Goal: Task Accomplishment & Management: Manage account settings

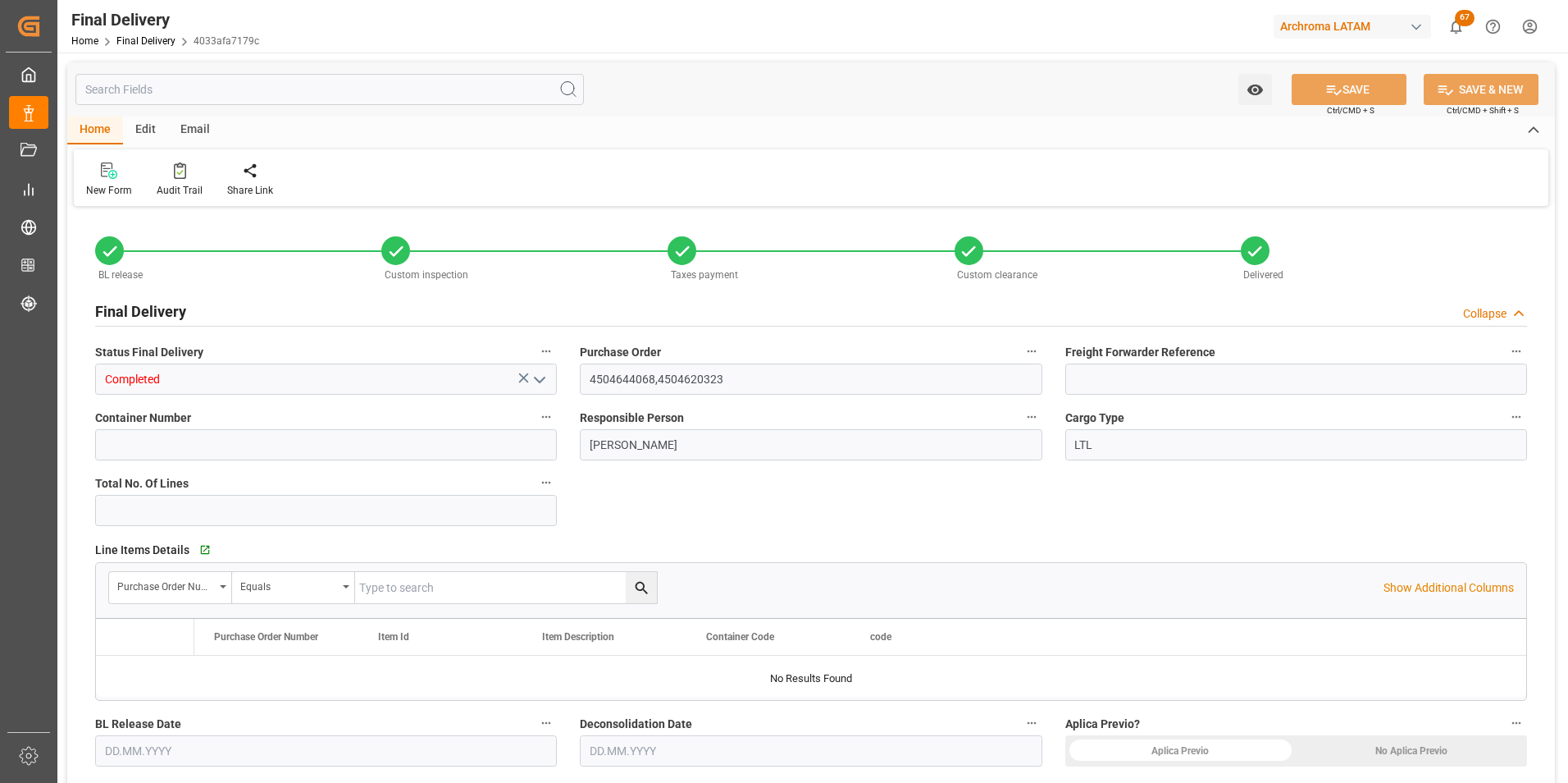
type input "13"
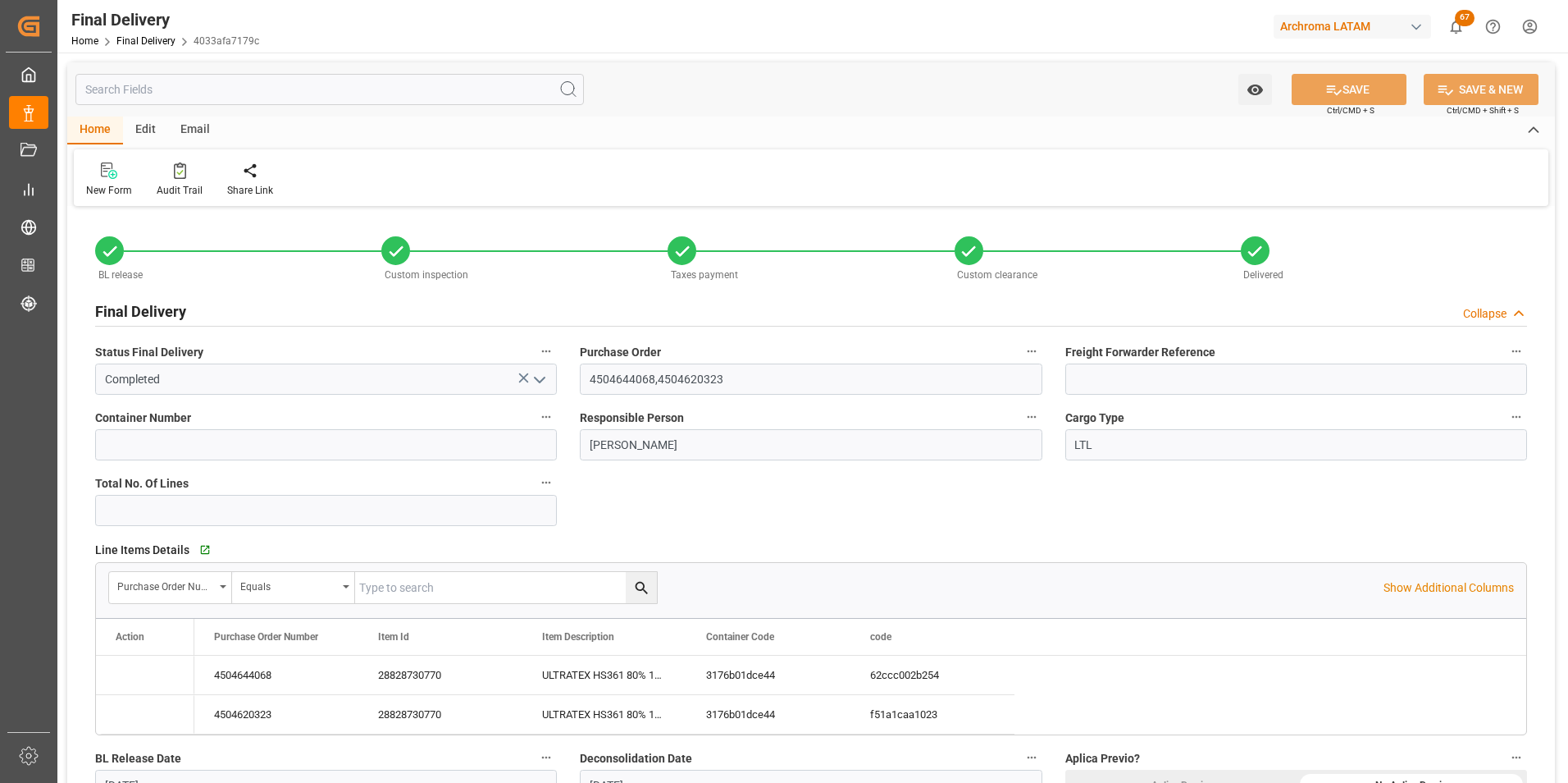
type input "[DATE]"
type input "29.09.2025"
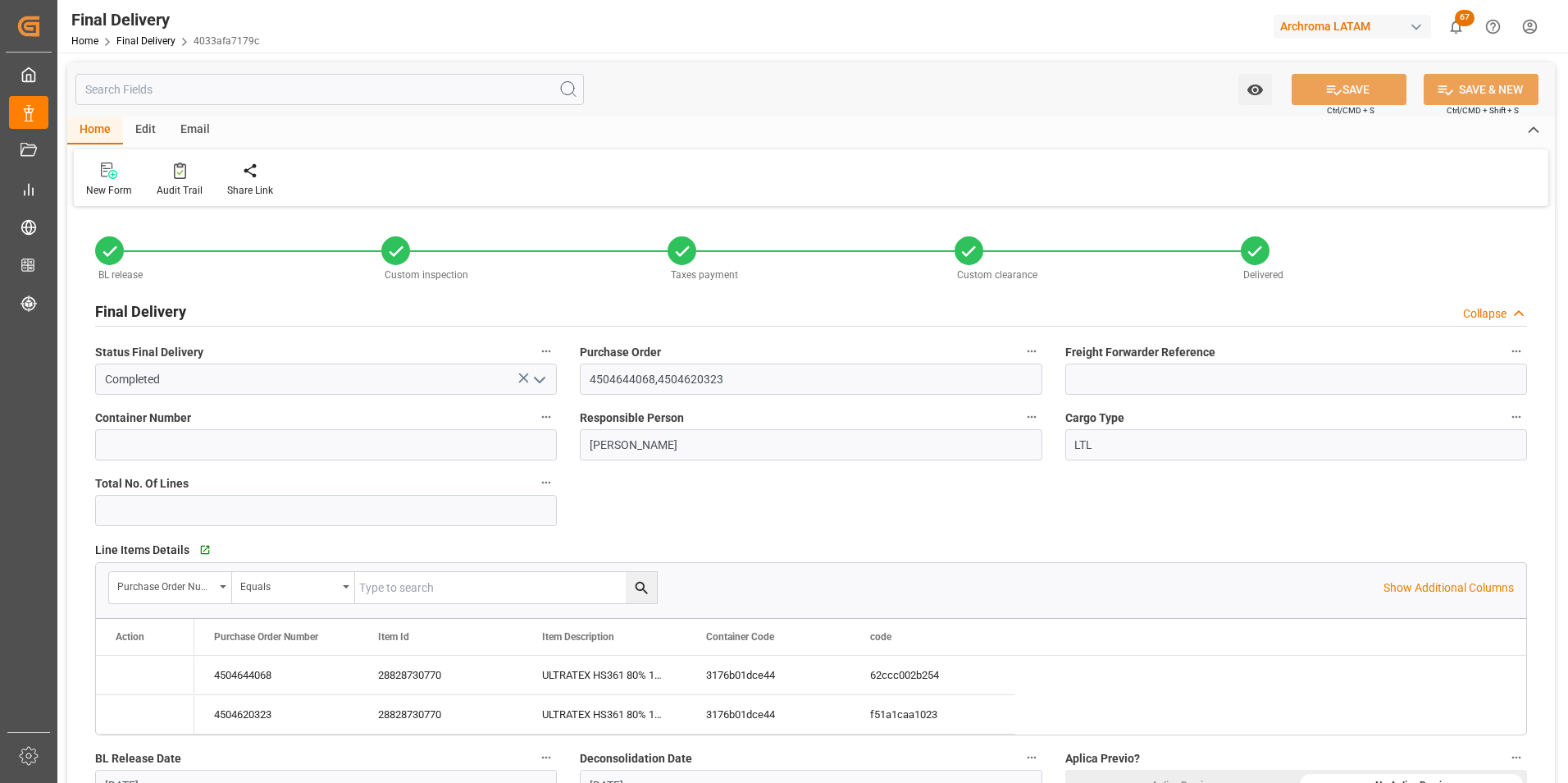
type input "01.10.2025"
type input "16.09.2025"
type input "01.10.2025"
type input "01.10.2025 00:00"
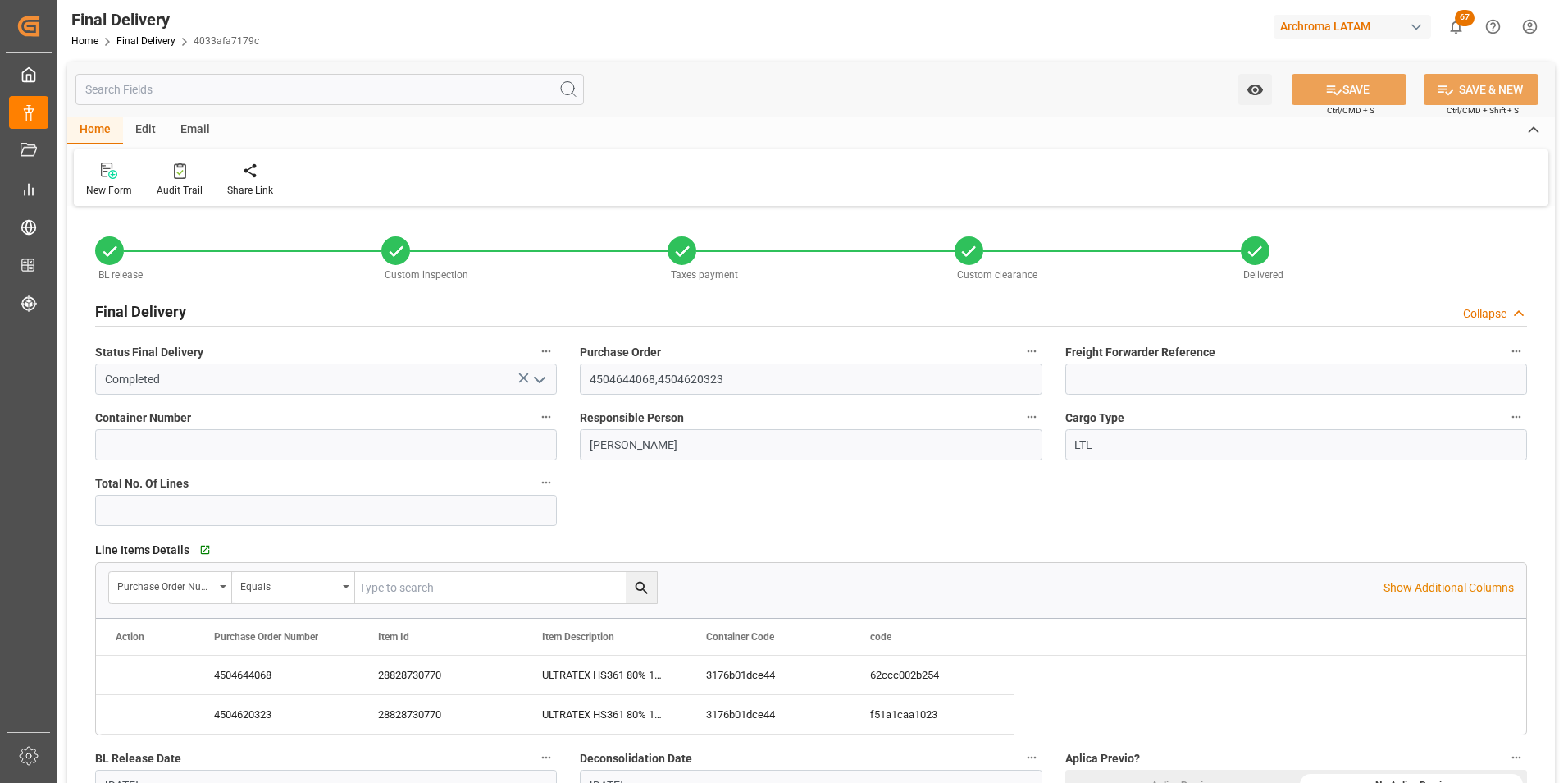
type input "16.09.2025"
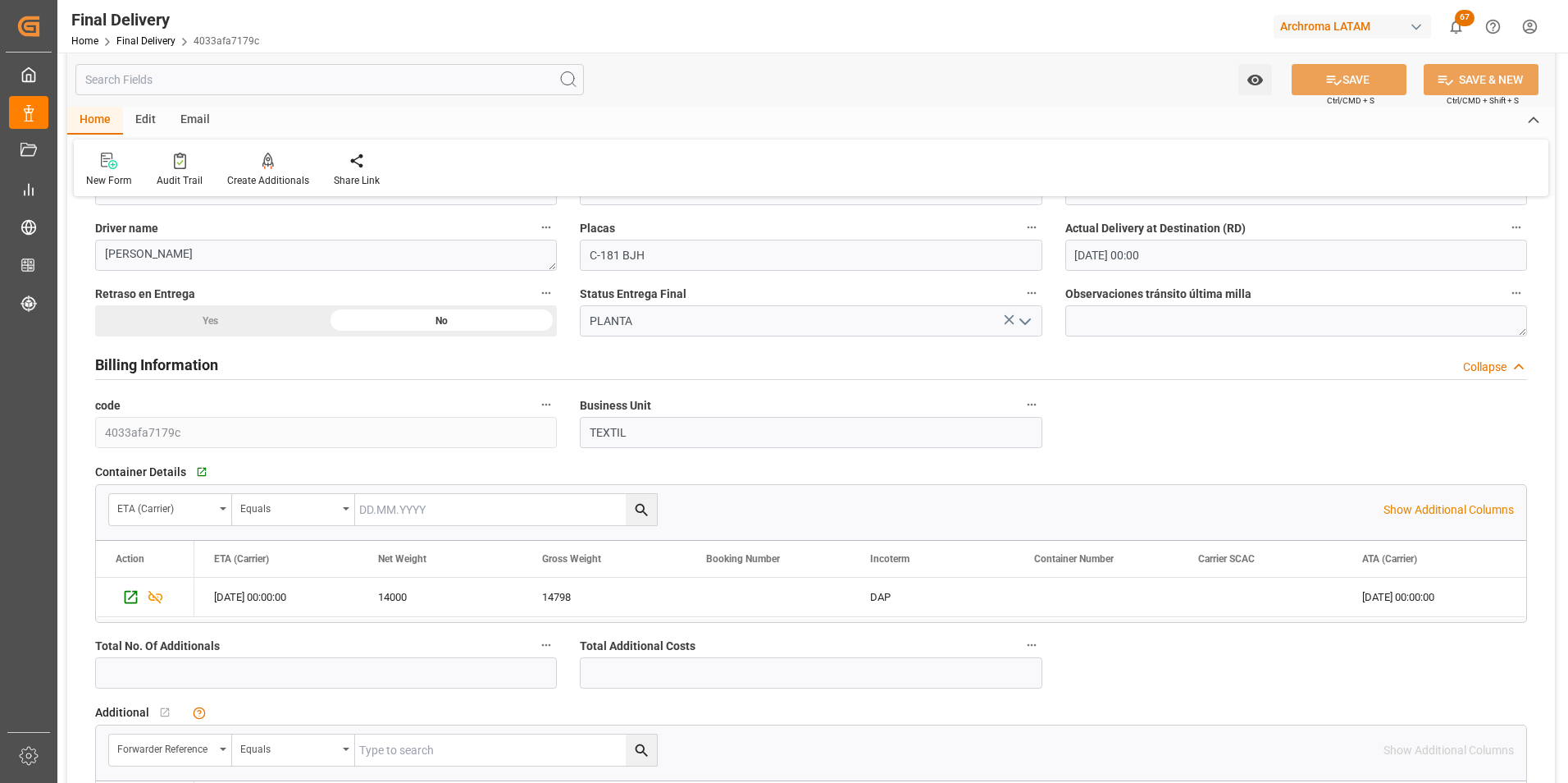
scroll to position [1148, 0]
click at [126, 587] on icon "Press SPACE to select this row." at bounding box center [130, 595] width 17 height 17
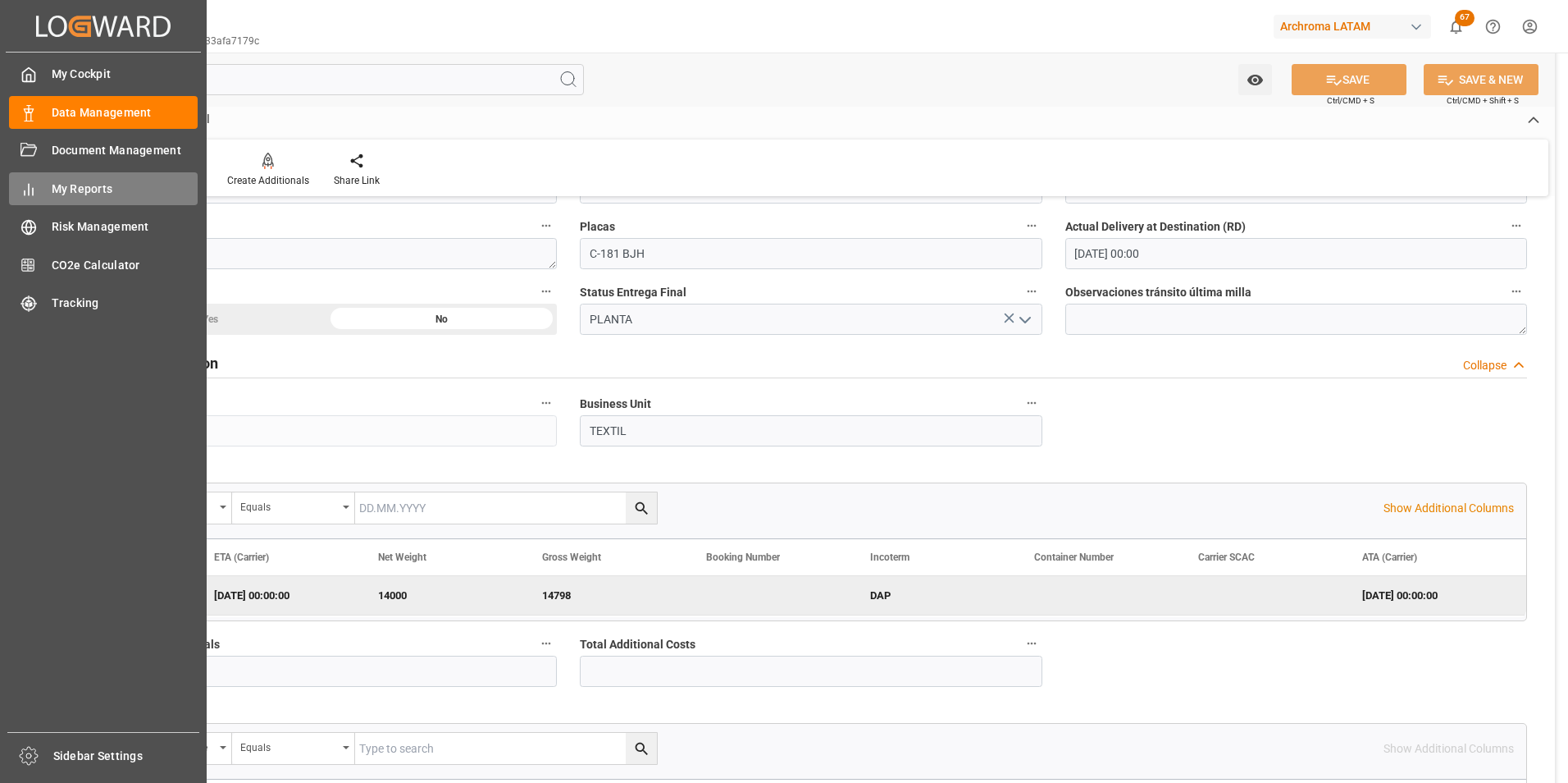
click at [87, 183] on span "My Reports" at bounding box center [124, 189] width 146 height 17
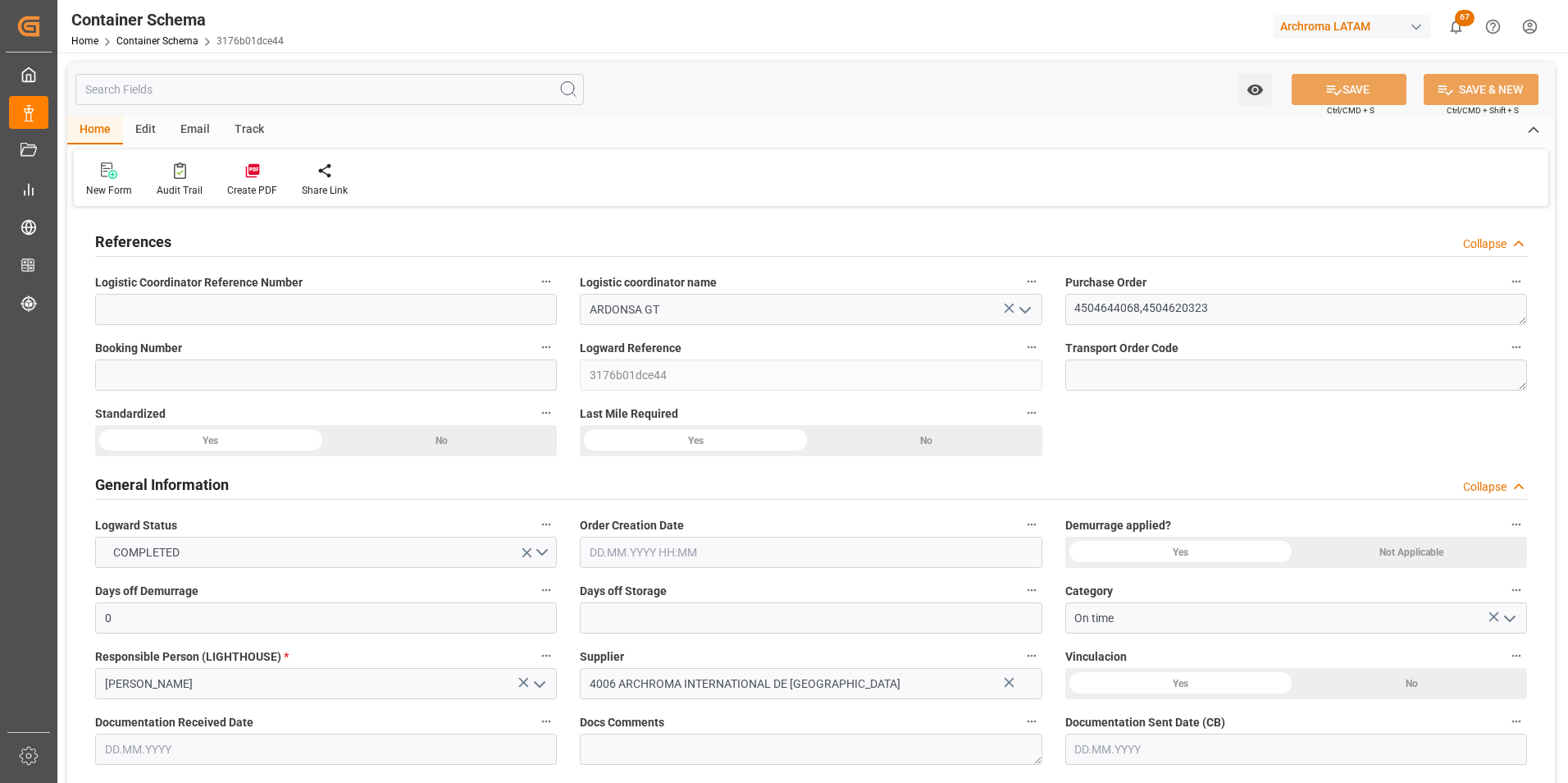
type input "0"
type input "2"
type input "14"
type input "14000"
type input "14798"
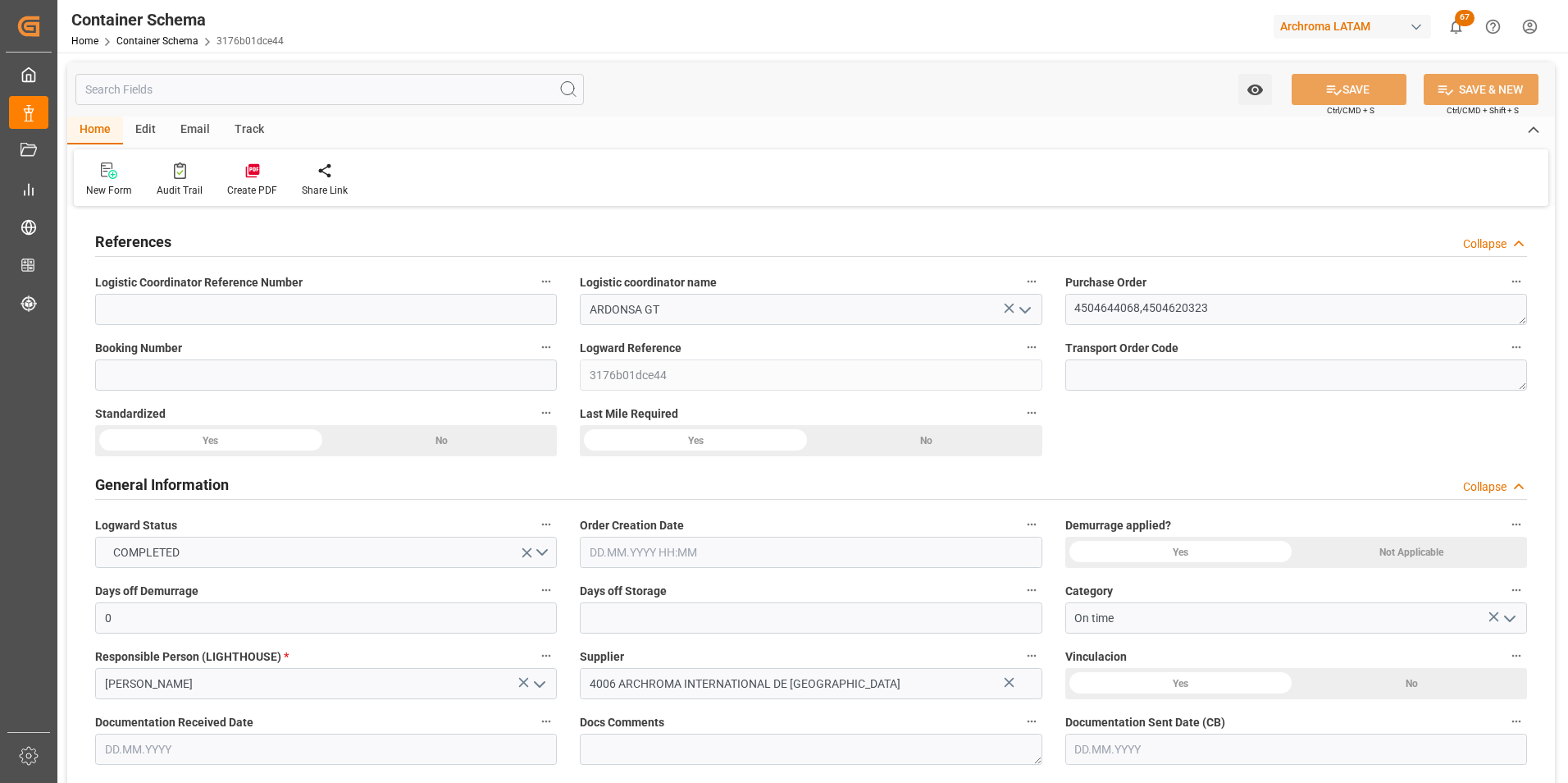
type input "GTTUC"
type input "0"
type input "15"
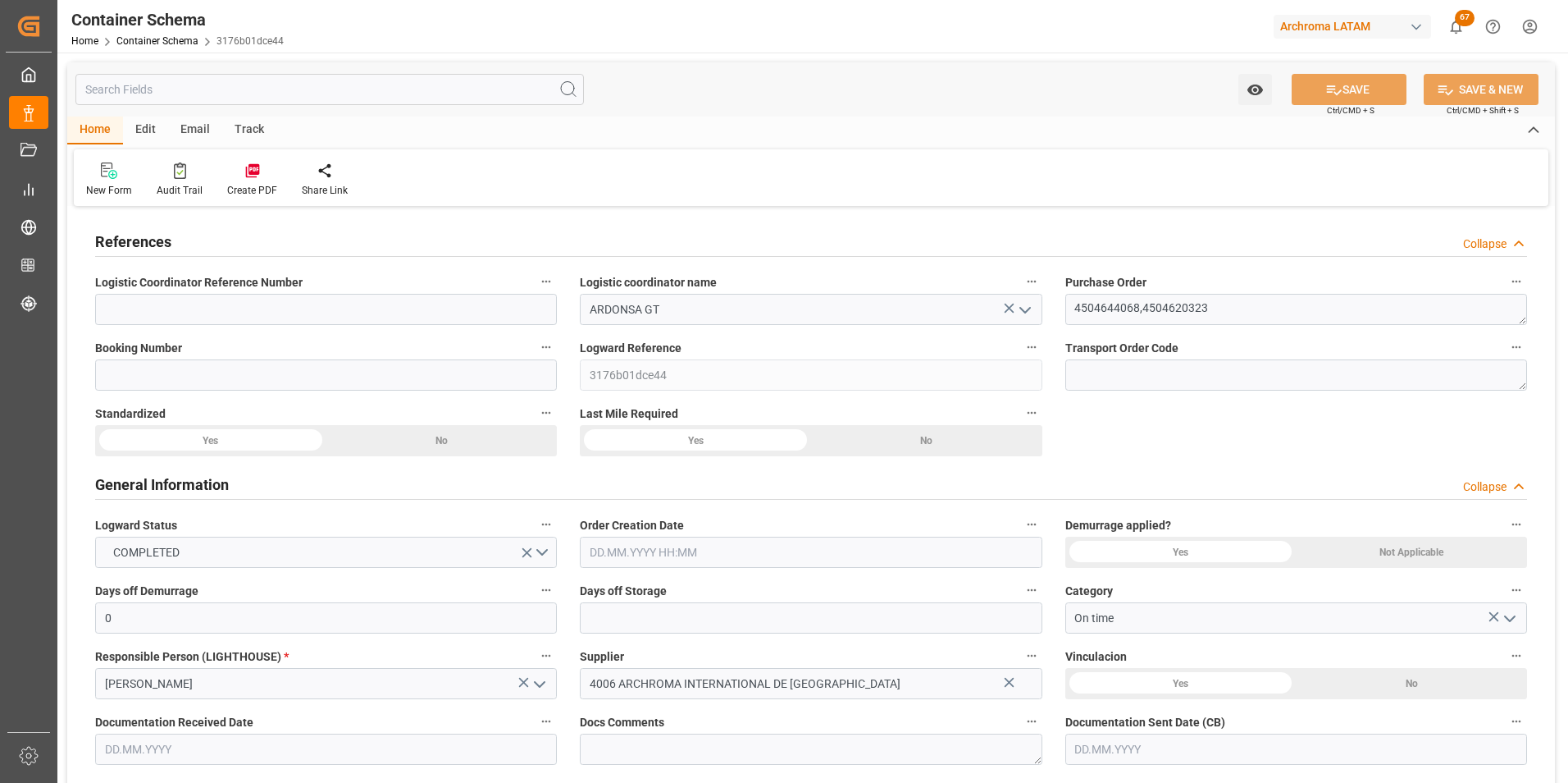
type input "23.09.2025"
type input "16.09.2025"
type input "29.09.2025"
type input "01.10.2025"
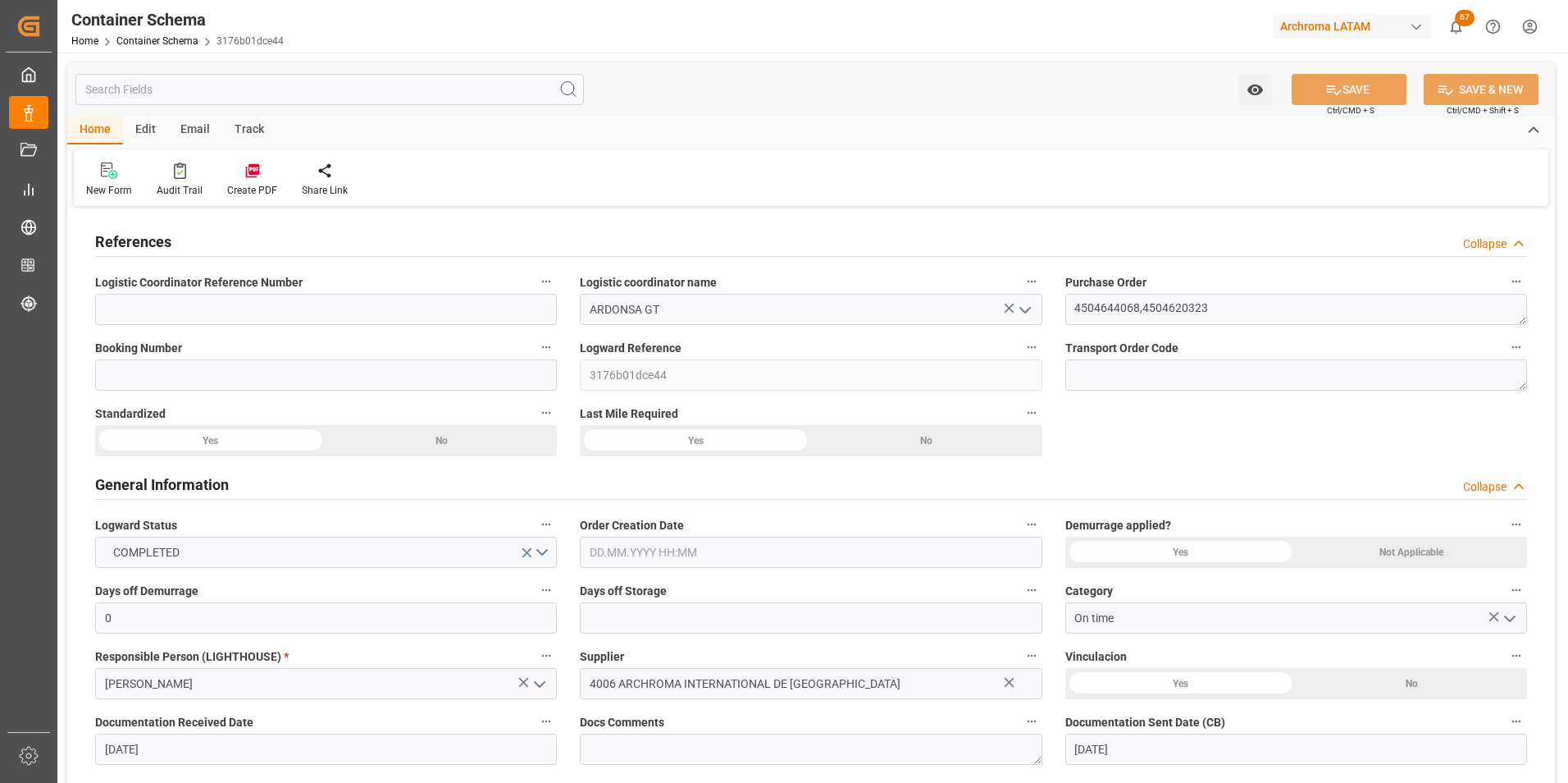
type input "01.10.2025 20:34"
type input "23.09.2025 18:40"
type input "01.10.2025"
click at [139, 307] on input at bounding box center [326, 310] width 461 height 31
paste input "264-202500013345"
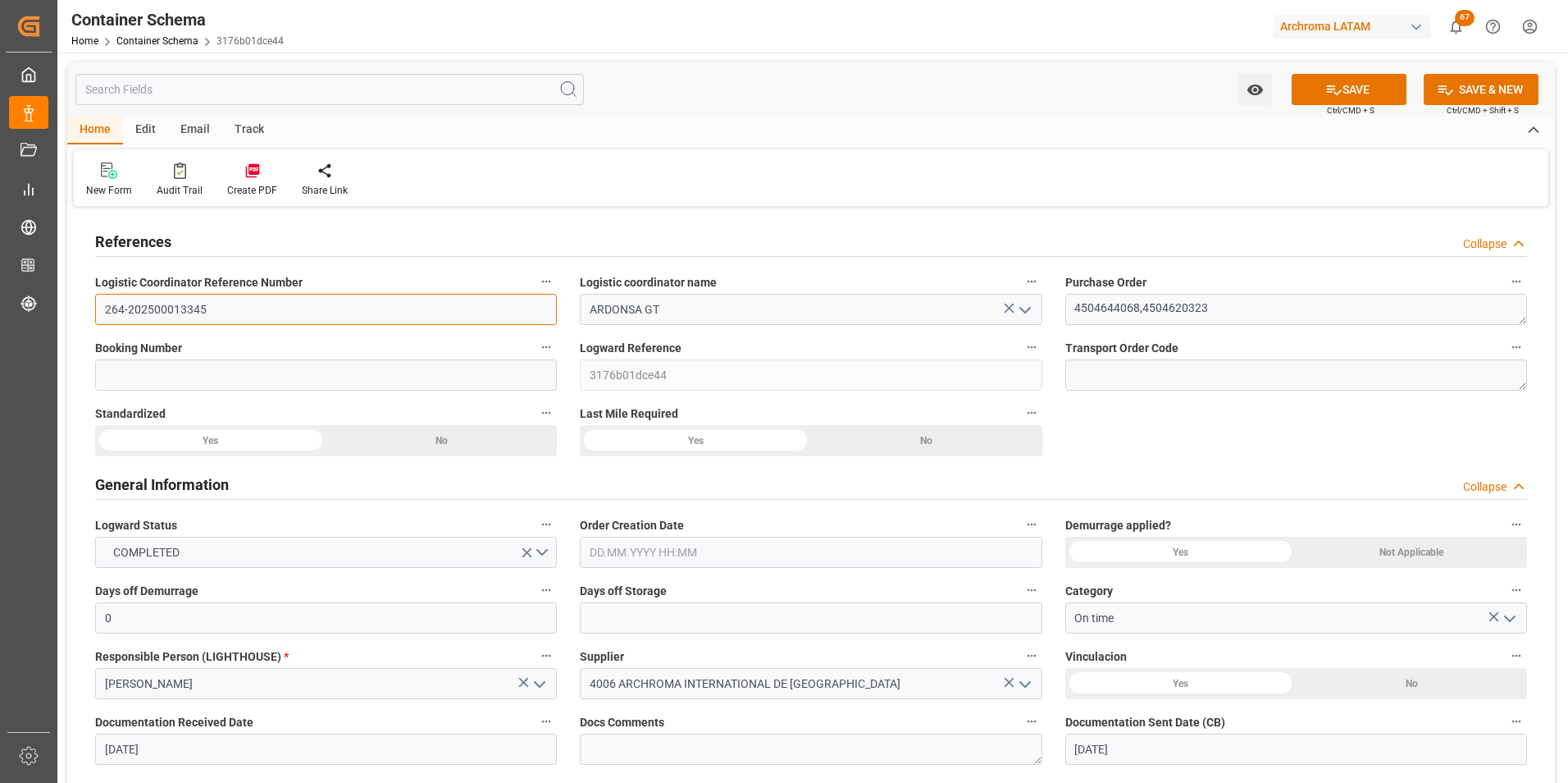
type input "264-202500013345"
click at [128, 367] on input at bounding box center [326, 375] width 461 height 31
paste input "264-202500013345"
type input "264-202500013345"
drag, startPoint x: 566, startPoint y: 384, endPoint x: 672, endPoint y: 439, distance: 119.4
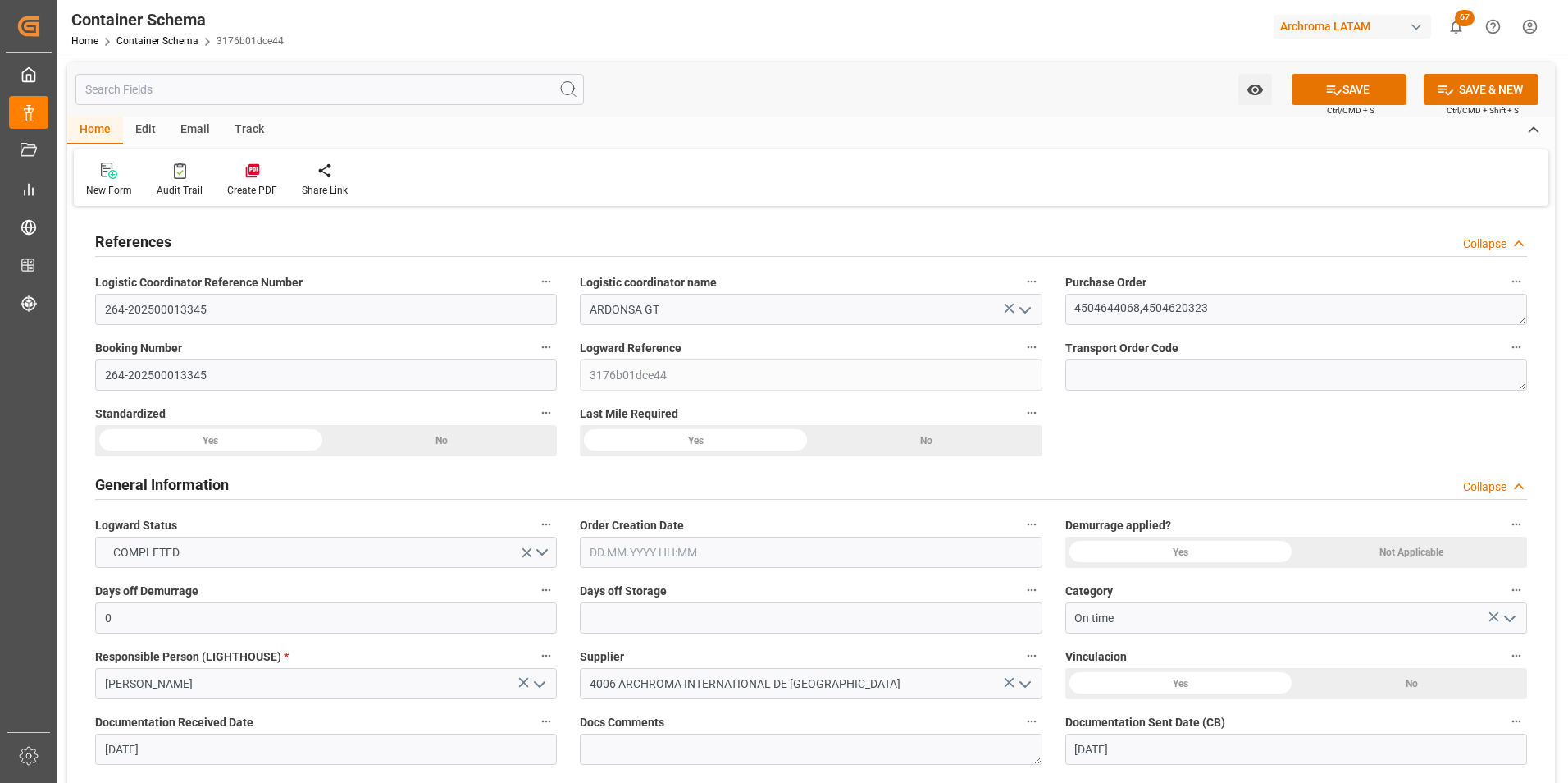
click at [566, 384] on div "Booking Number 264-202500013345" at bounding box center [326, 364] width 485 height 66
click at [631, 553] on input "text" at bounding box center [810, 552] width 461 height 31
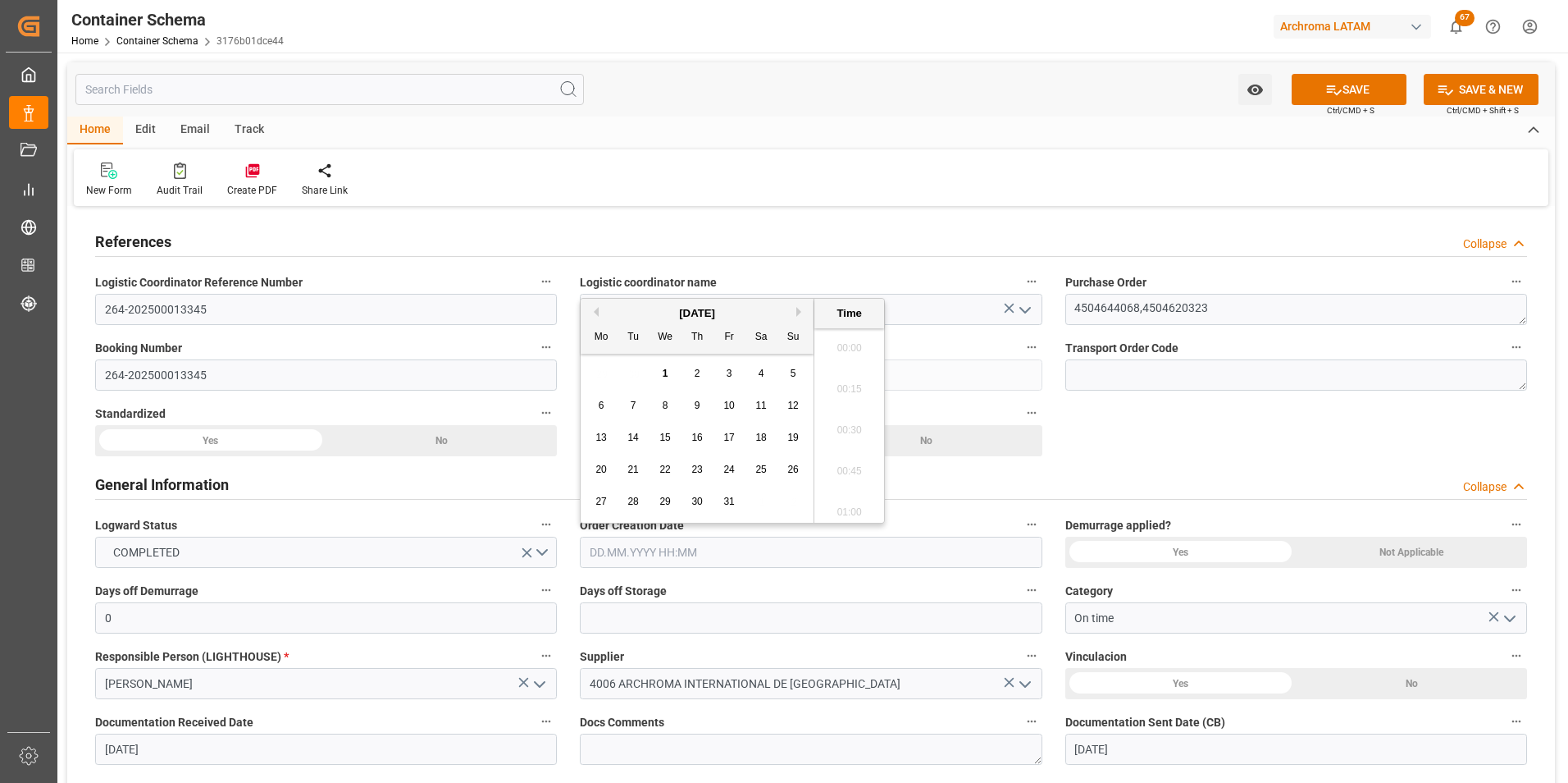
scroll to position [2467, 0]
click at [597, 309] on button "Previous Month" at bounding box center [593, 311] width 10 height 10
click at [626, 470] on div "23" at bounding box center [633, 471] width 20 height 20
type input "23.09.2025 00:00"
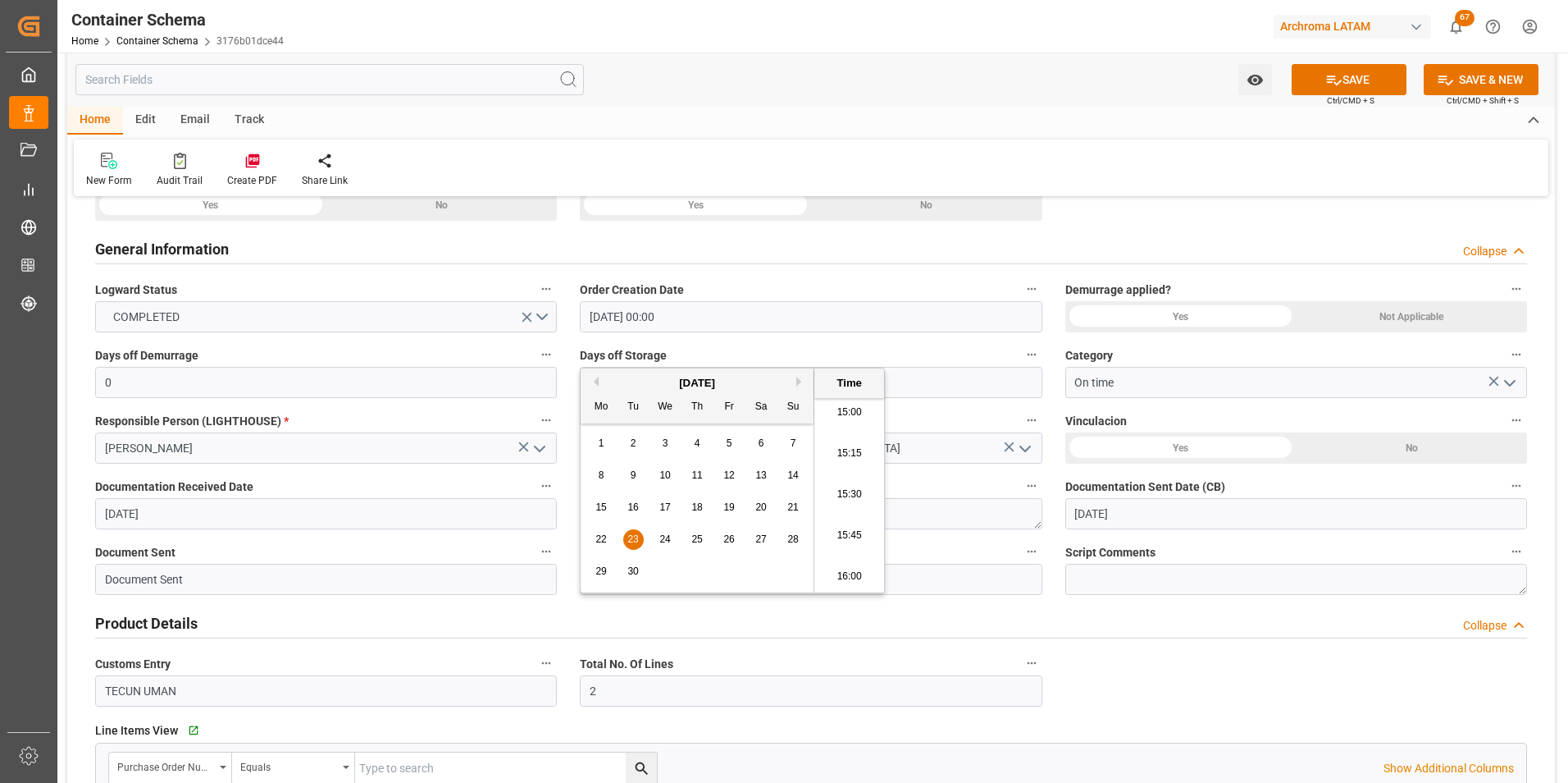
scroll to position [246, 0]
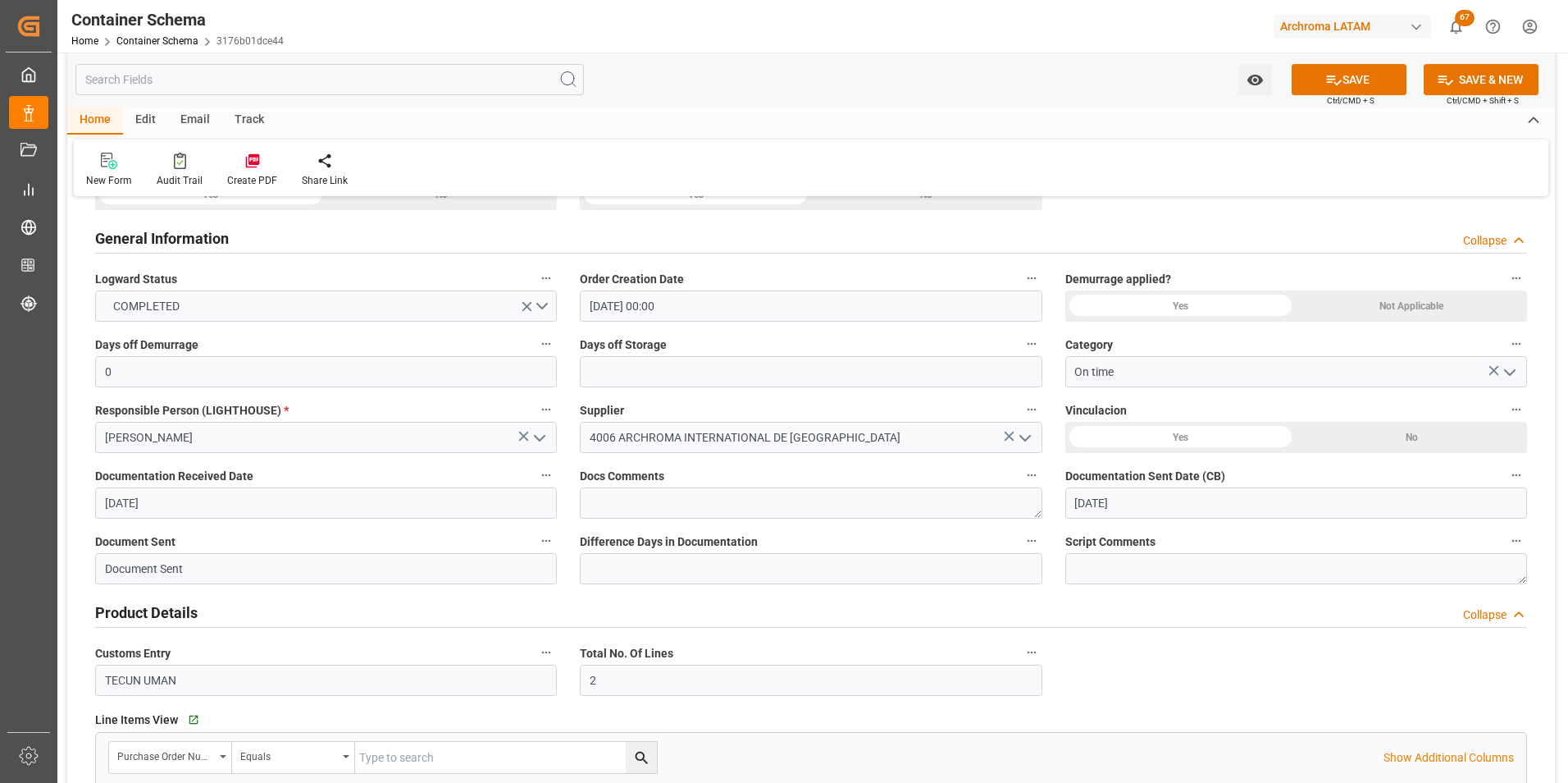
click at [1050, 372] on div "Days off Storage" at bounding box center [811, 360] width 485 height 66
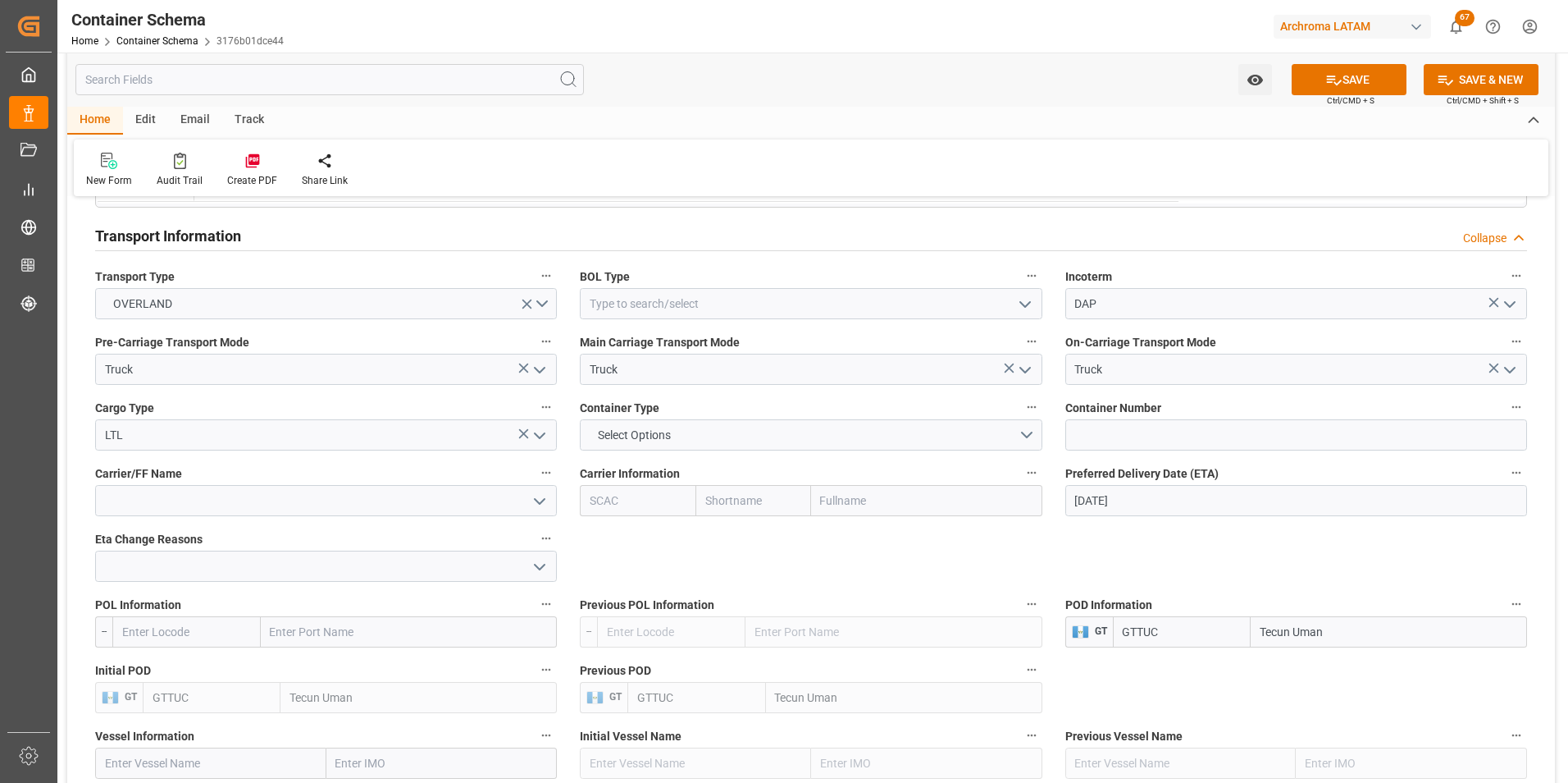
scroll to position [1395, 0]
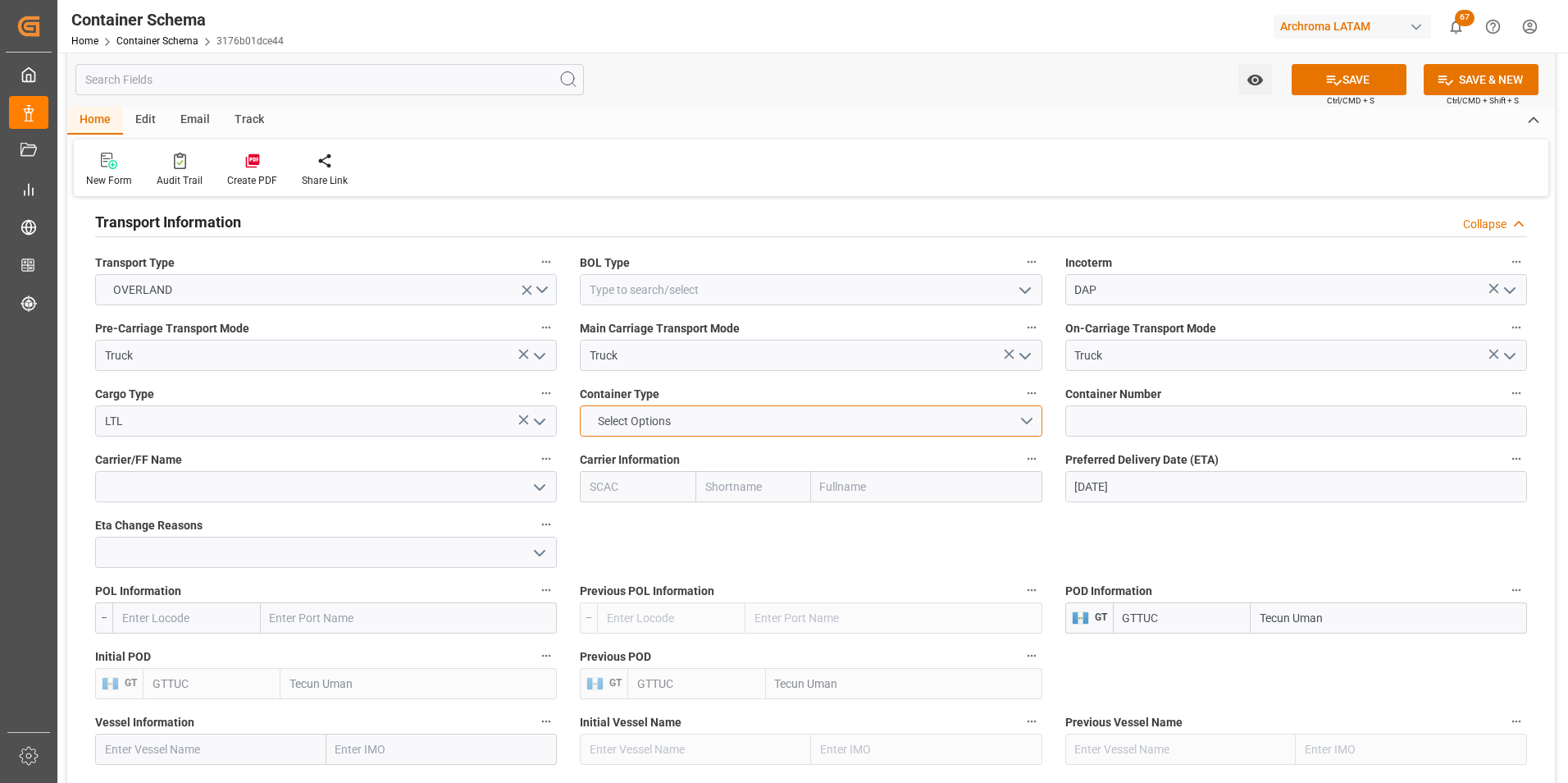
click at [1026, 425] on button "Select Options" at bounding box center [810, 421] width 461 height 31
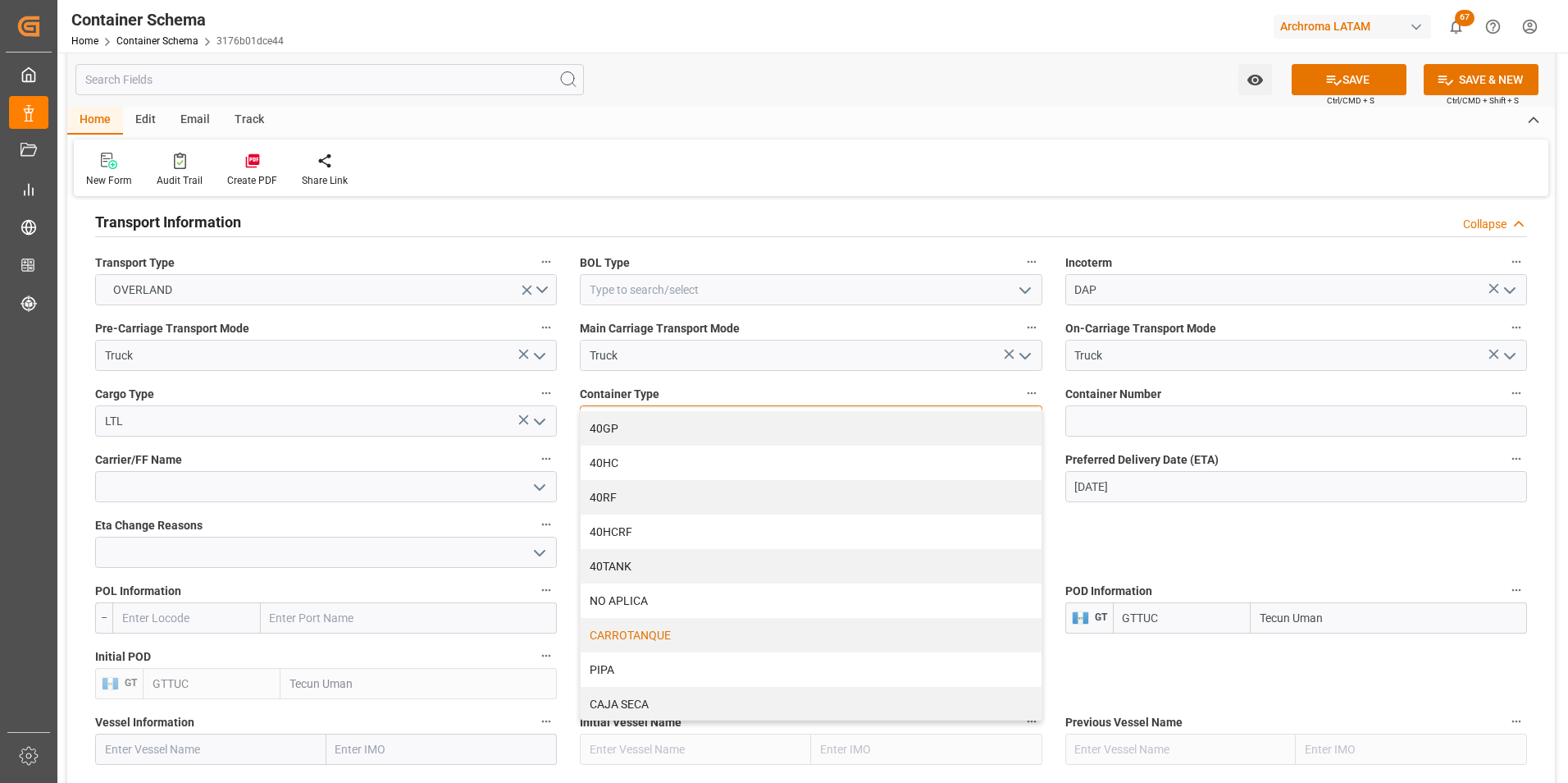
scroll to position [102, 0]
click at [671, 604] on div "NO APLICA" at bounding box center [810, 599] width 460 height 35
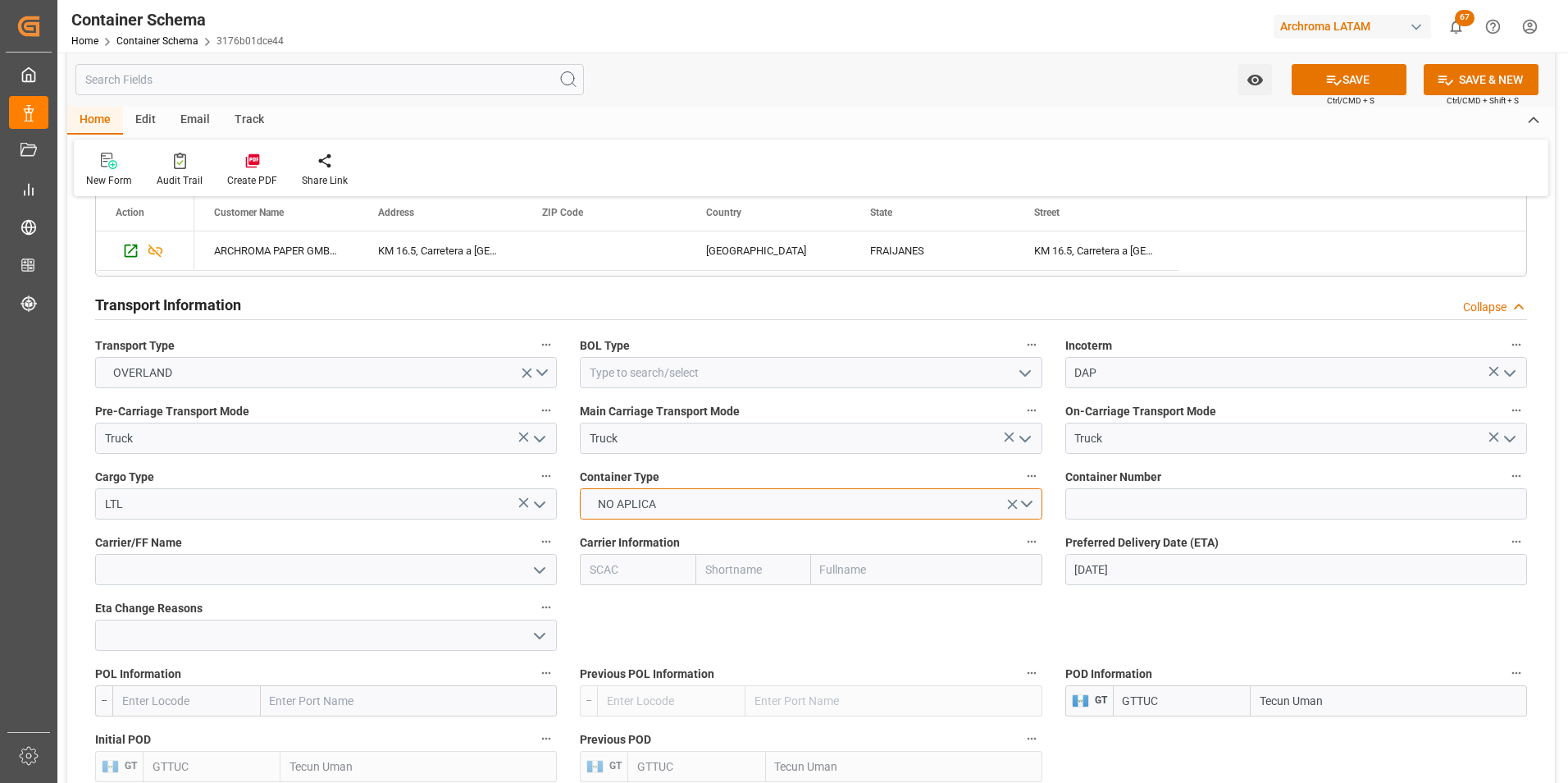
scroll to position [1313, 0]
click at [1103, 510] on input at bounding box center [1296, 503] width 461 height 31
paste input "C-381 BJH"
type input "C-381 BJH"
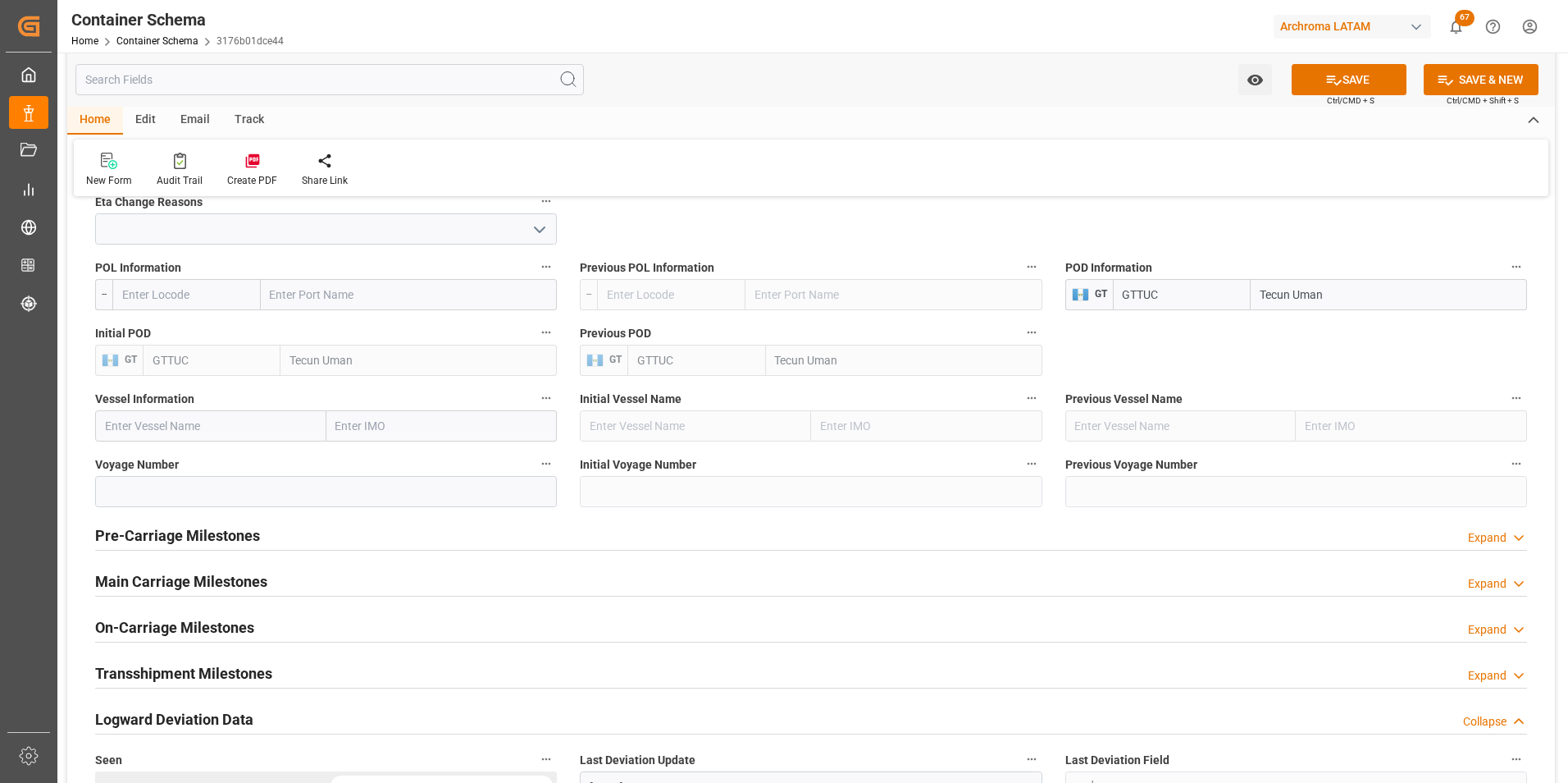
scroll to position [1723, 0]
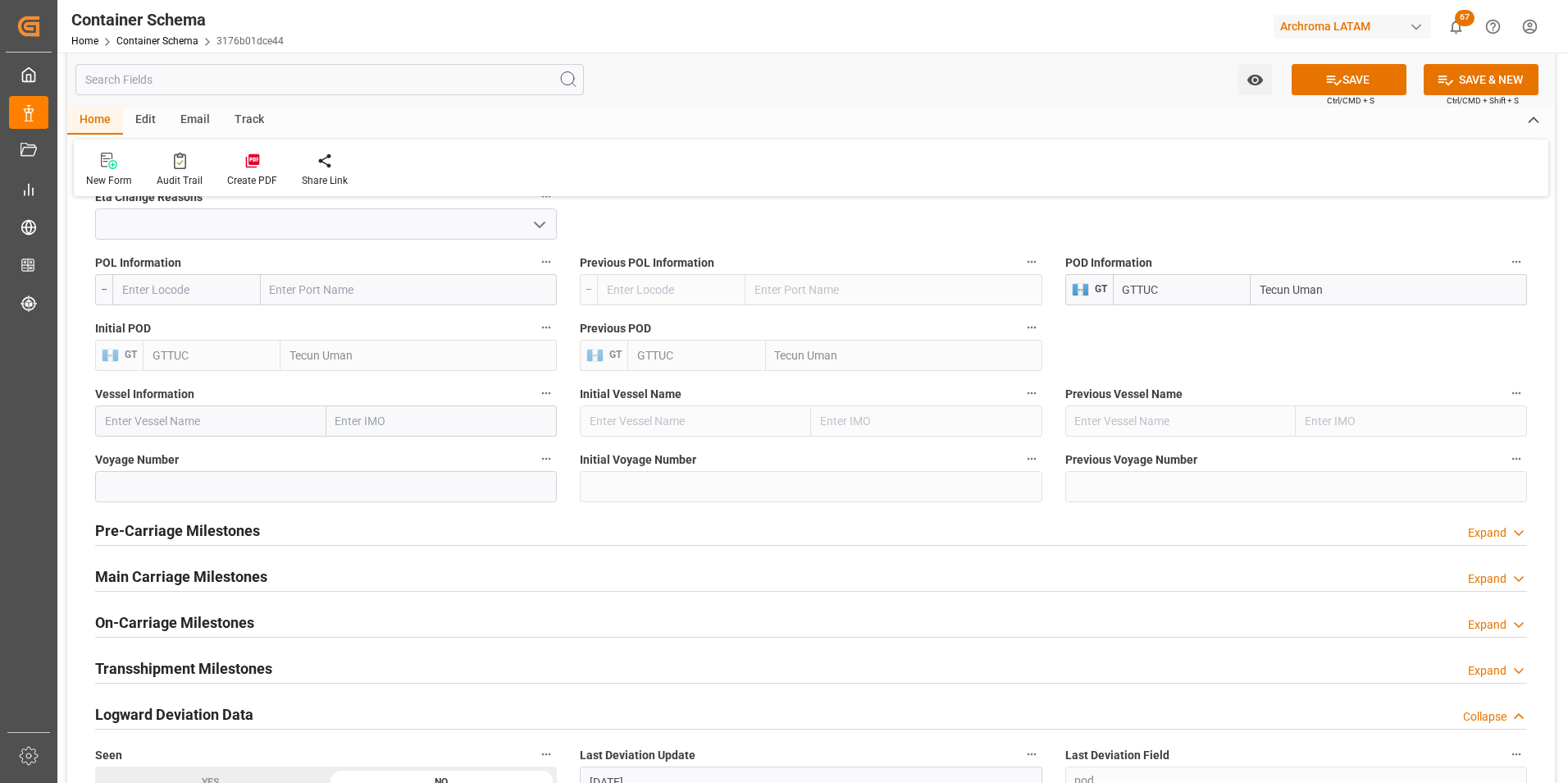
click at [162, 575] on h2 "Main Carriage Milestones" at bounding box center [181, 576] width 172 height 22
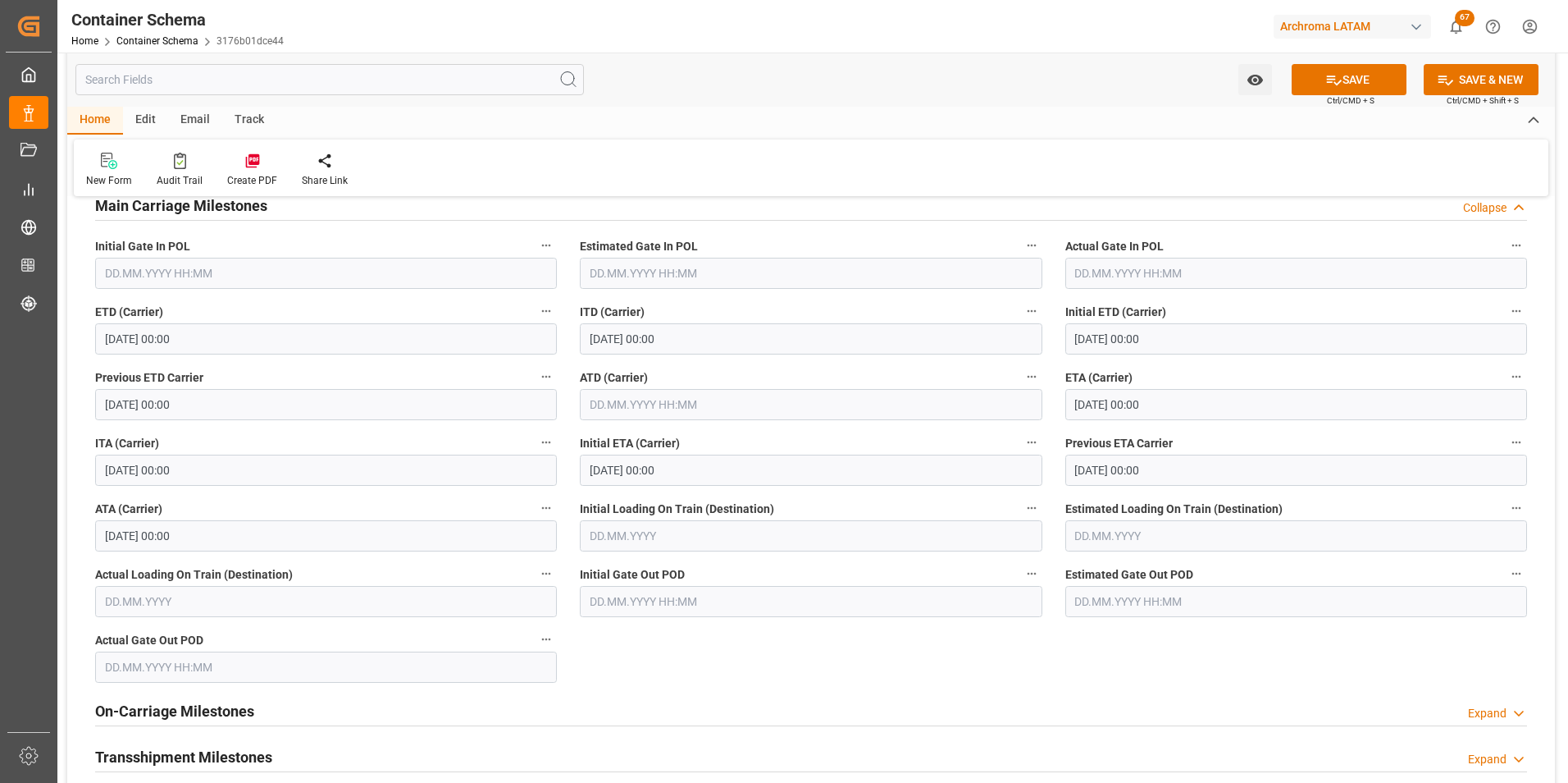
scroll to position [2133, 0]
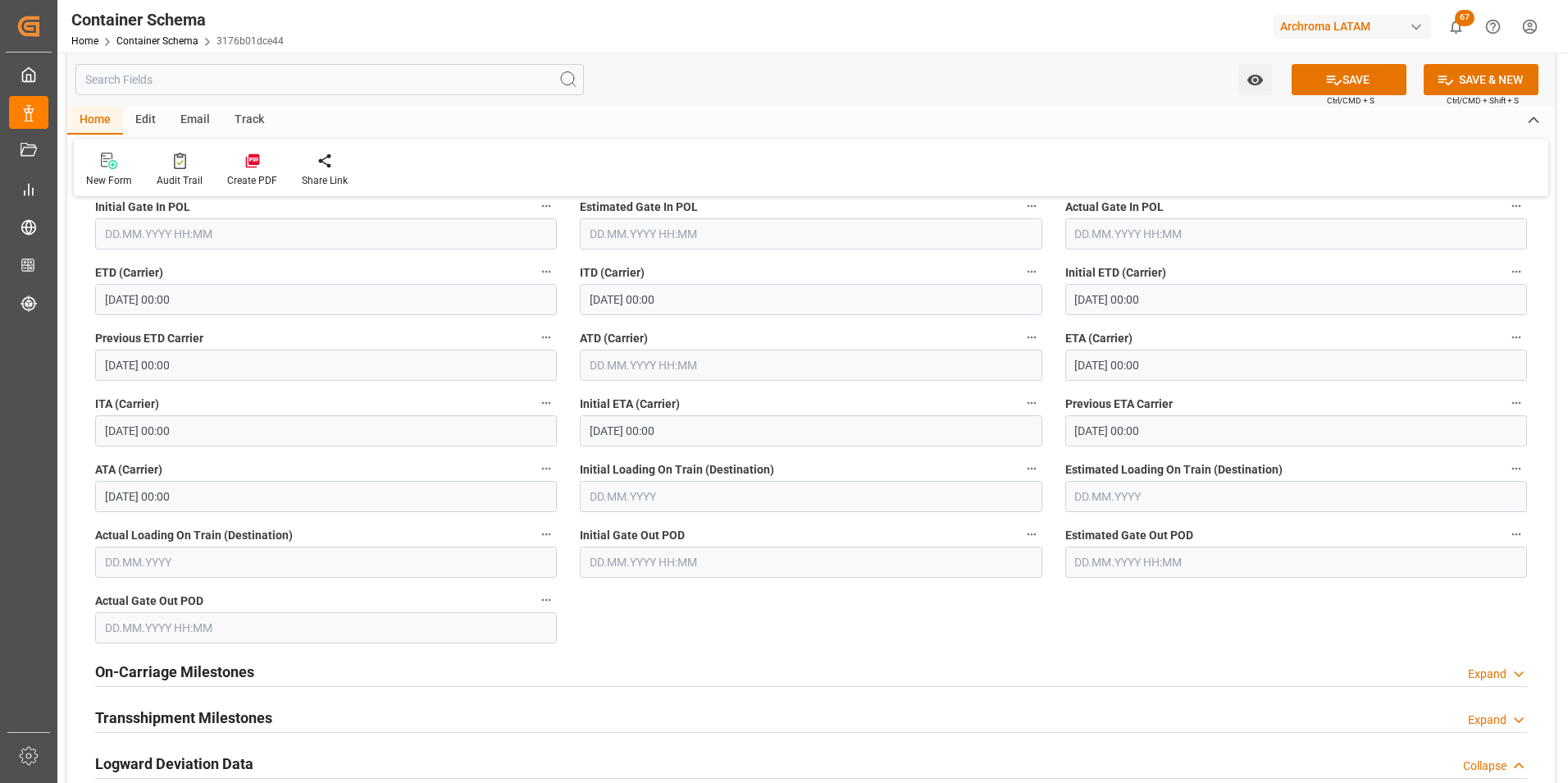
click at [199, 664] on h2 "On-Carriage Milestones" at bounding box center [175, 671] width 159 height 22
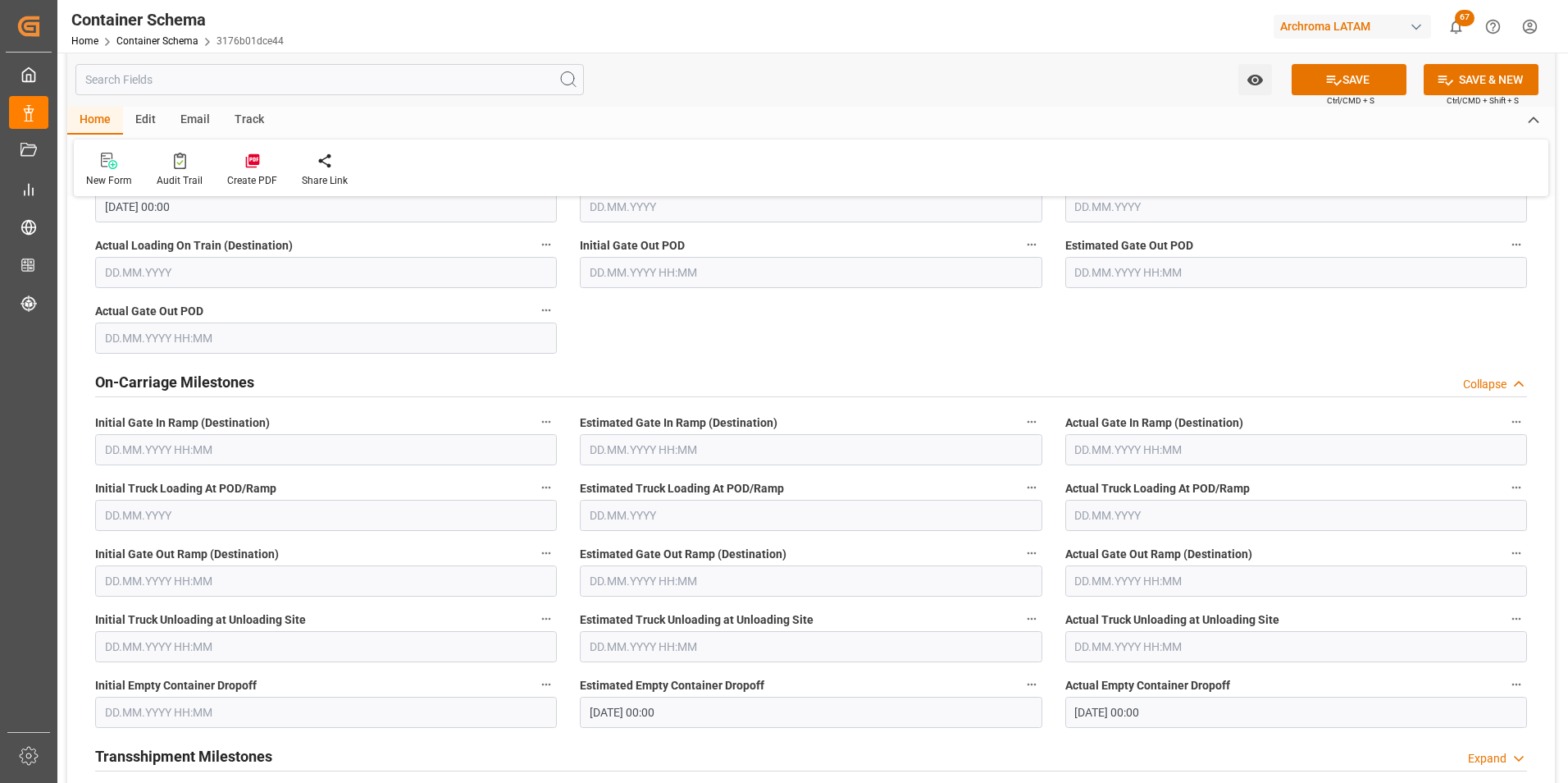
scroll to position [2462, 0]
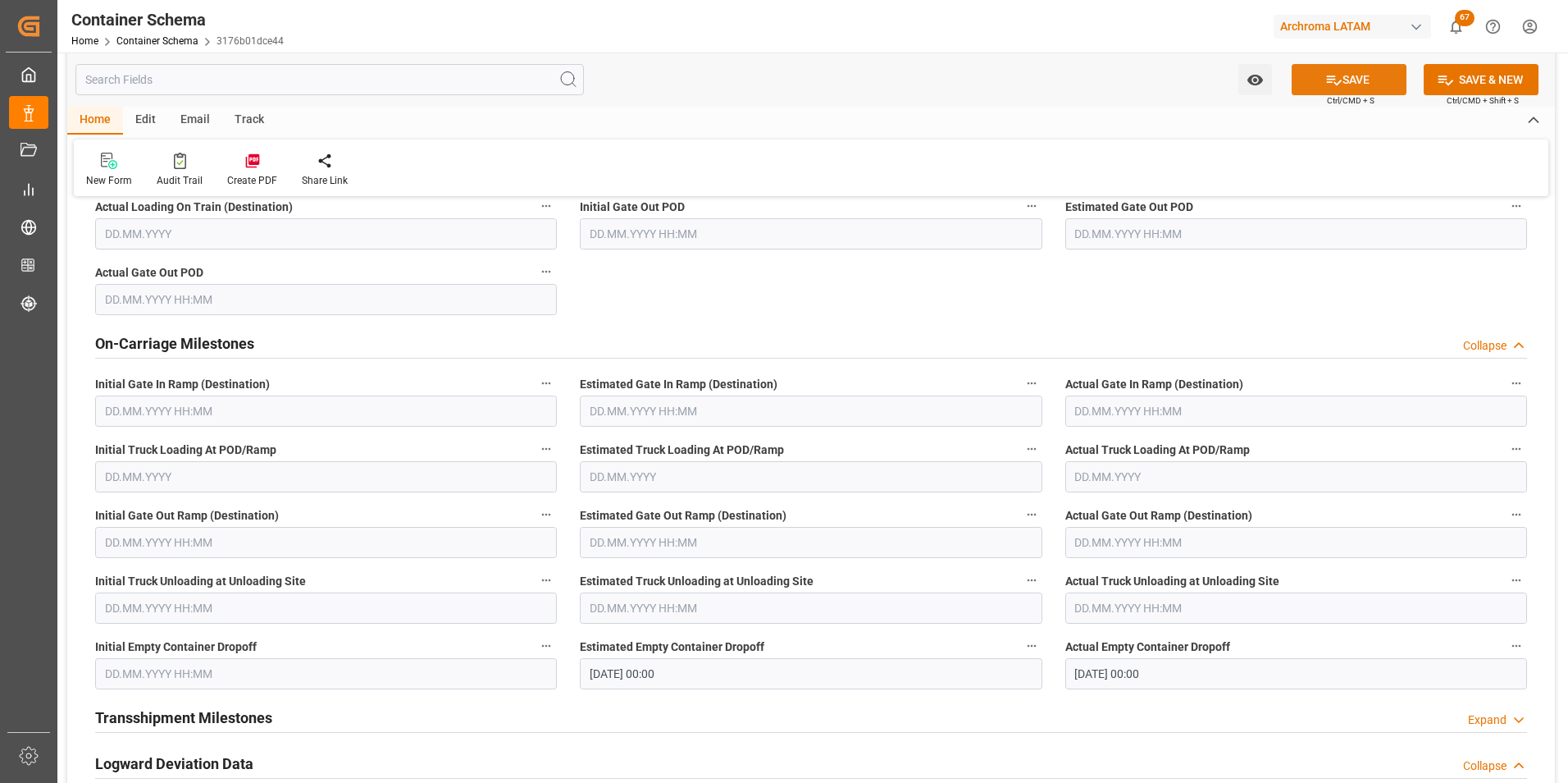
click at [1311, 81] on button "SAVE" at bounding box center [1348, 80] width 114 height 31
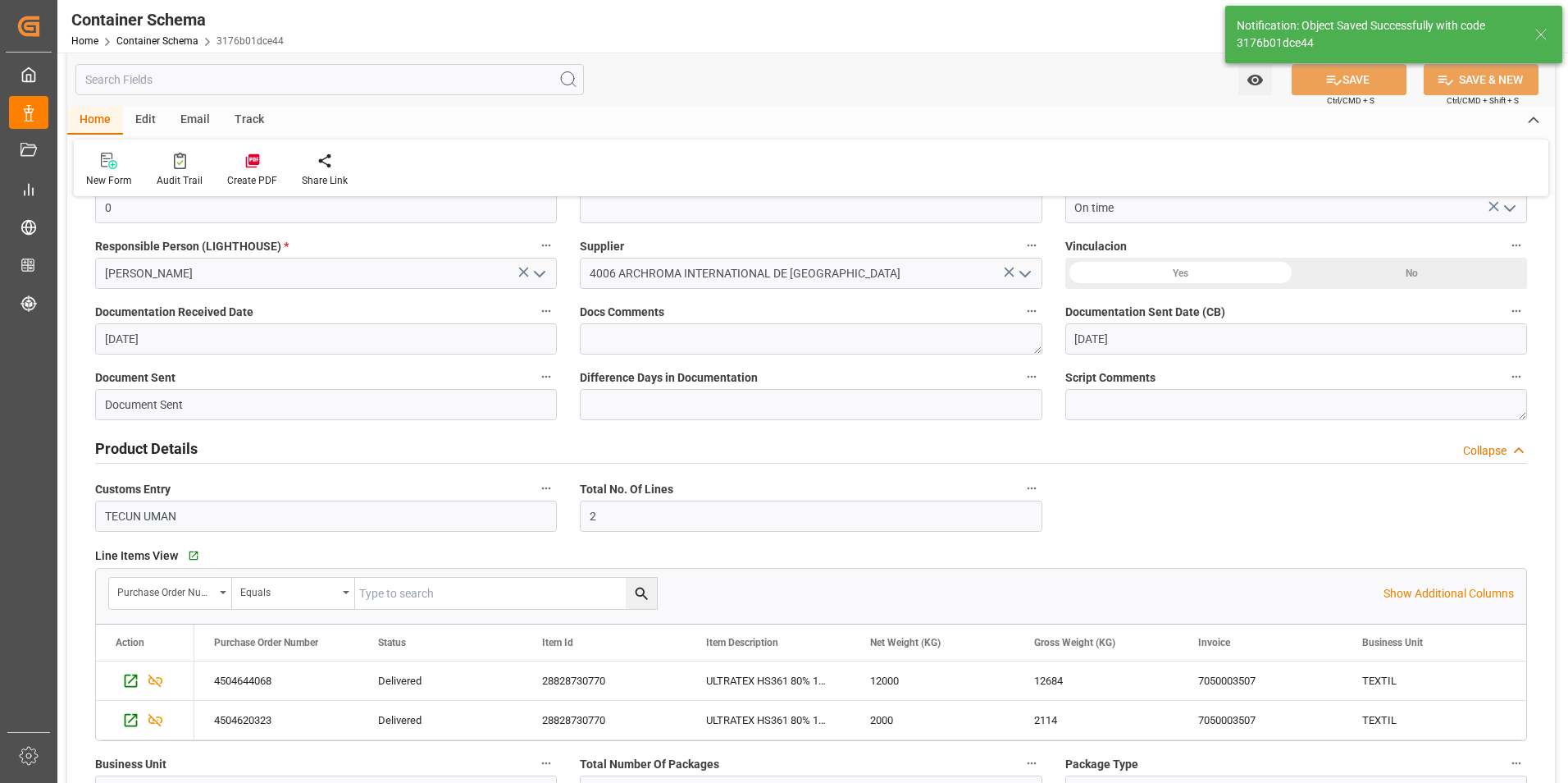
type input "01.10.2025 20:35"
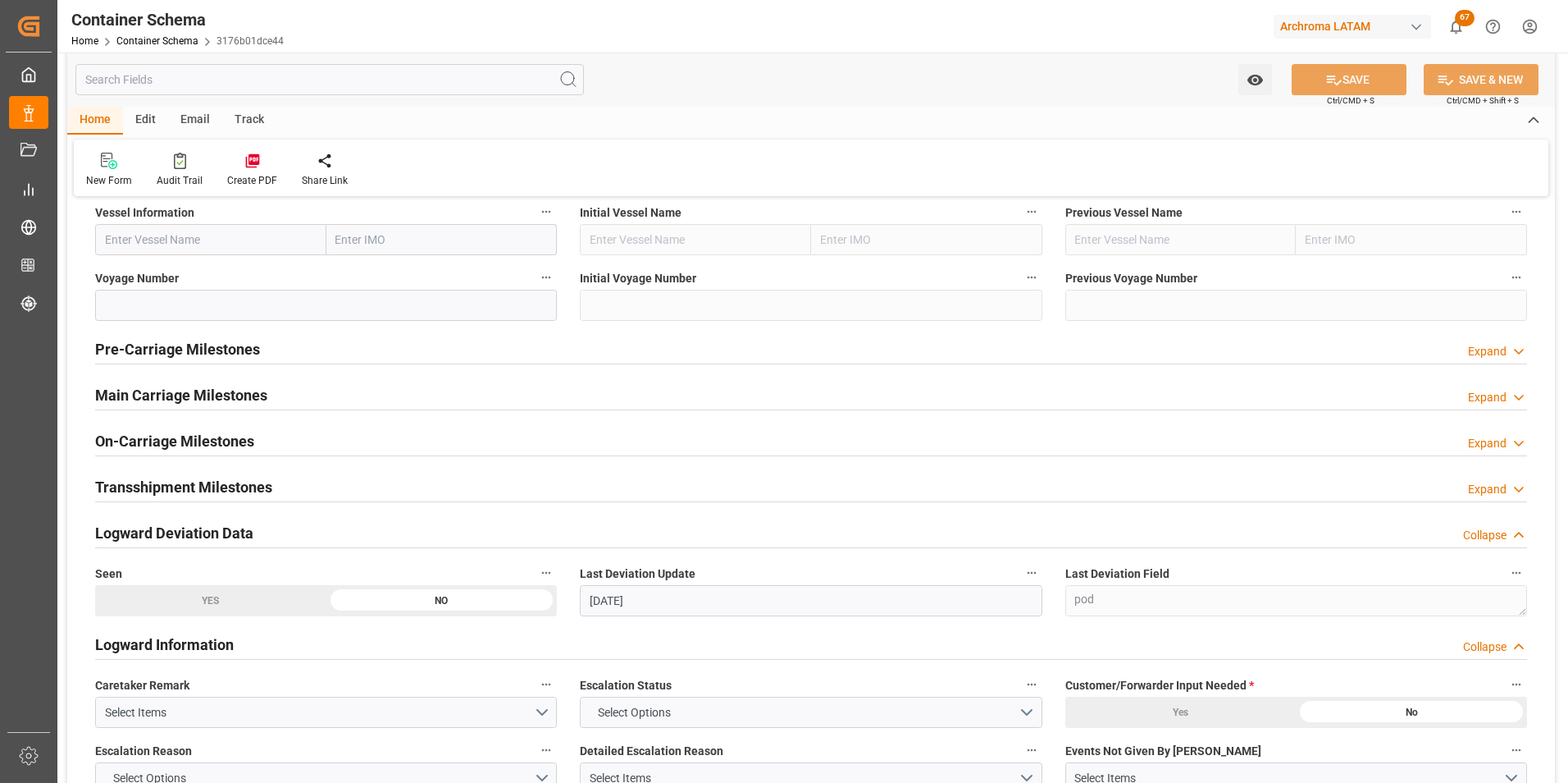
scroll to position [1887, 0]
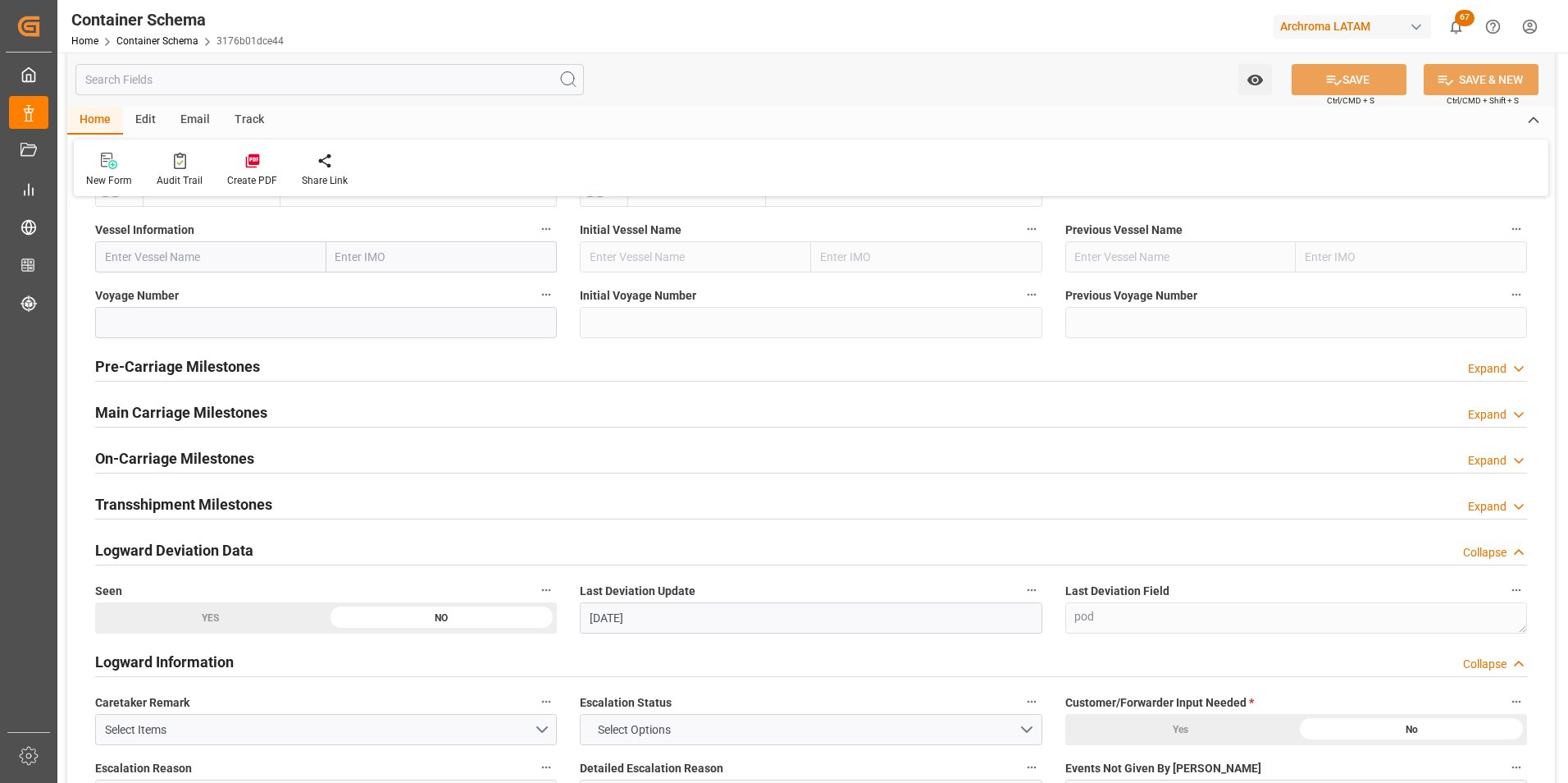
click at [177, 418] on h2 "Main Carriage Milestones" at bounding box center [181, 412] width 172 height 22
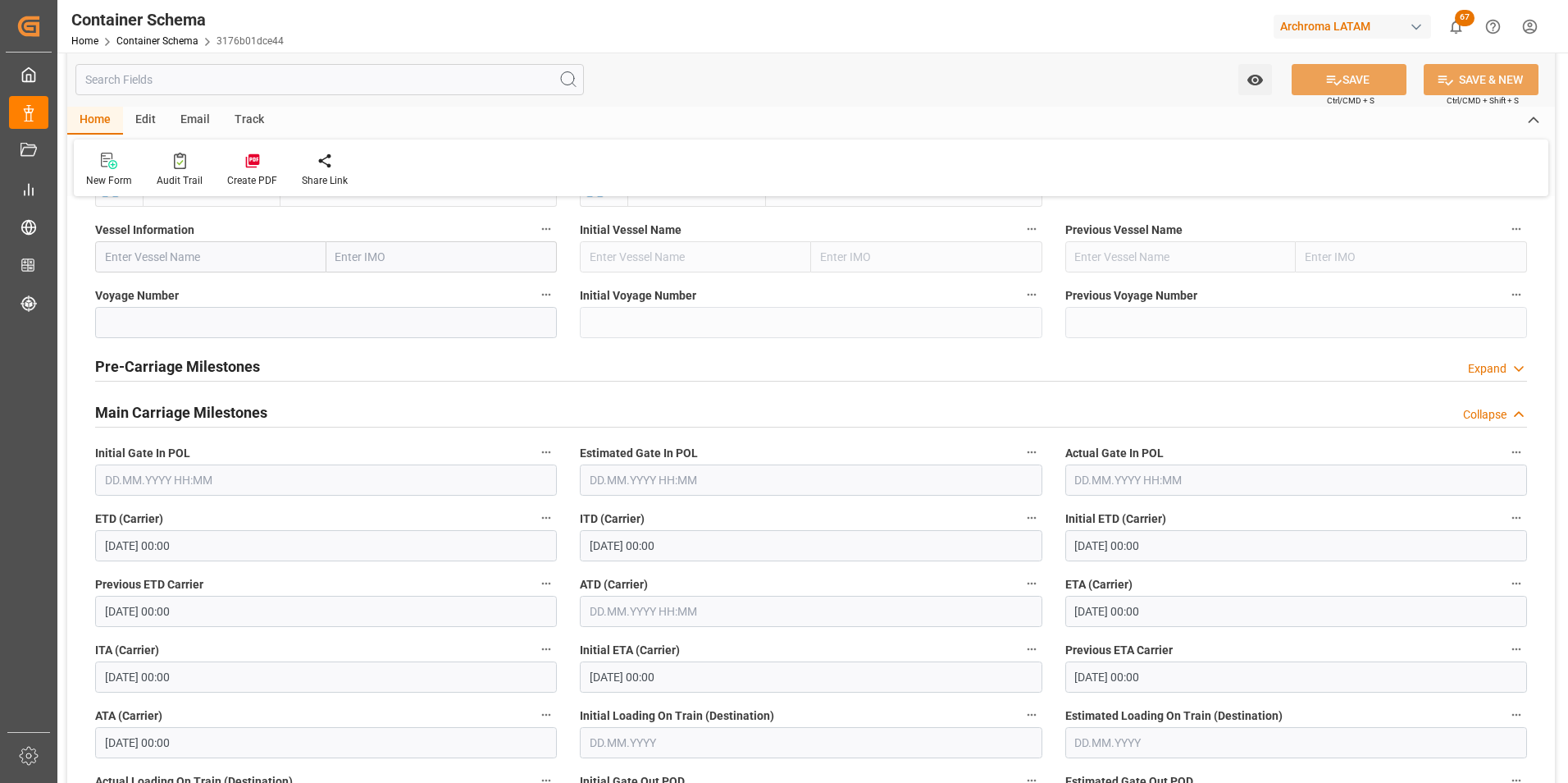
click at [194, 414] on h2 "Main Carriage Milestones" at bounding box center [181, 412] width 172 height 22
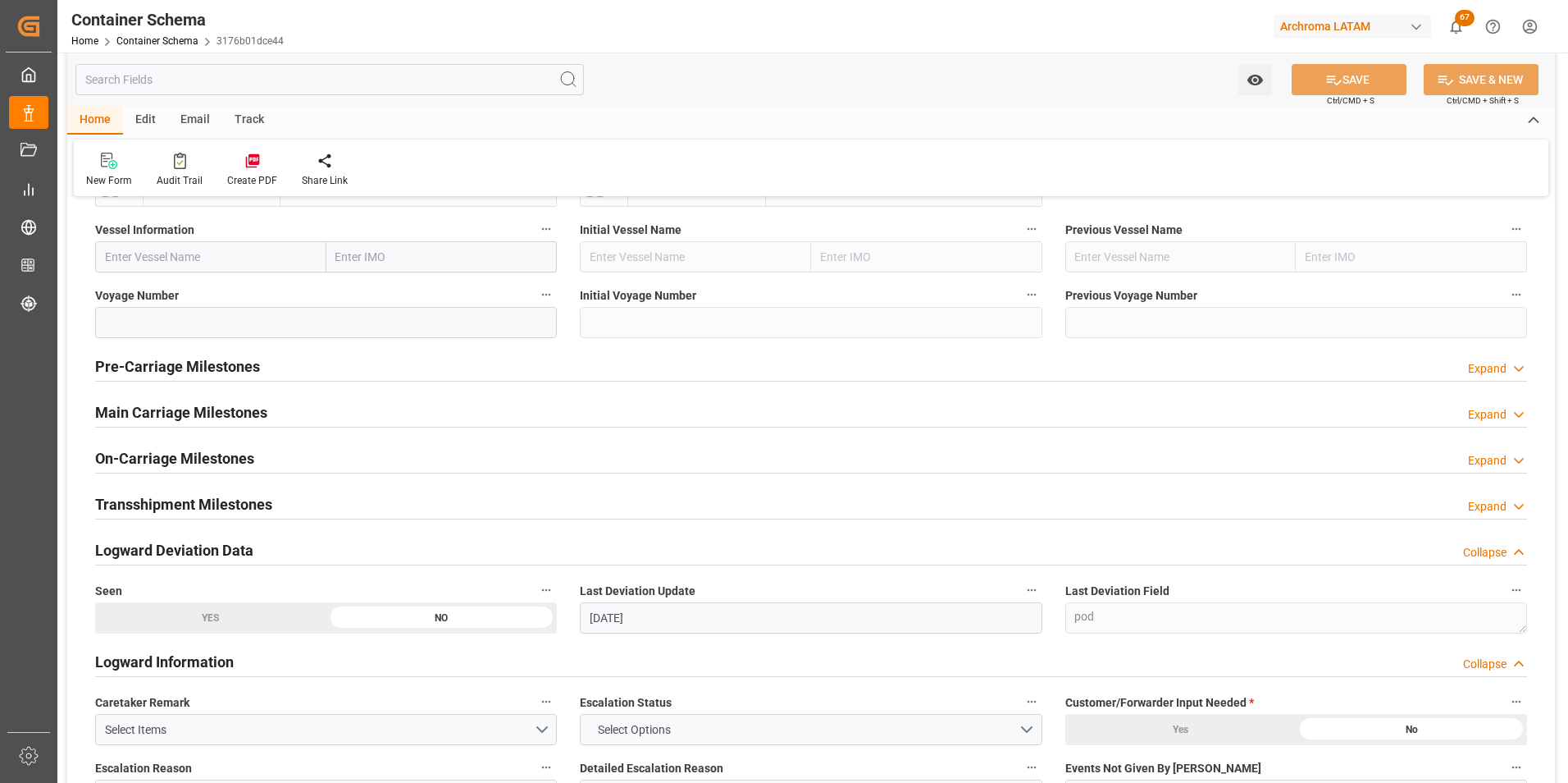
click at [178, 456] on h2 "On-Carriage Milestones" at bounding box center [175, 458] width 159 height 22
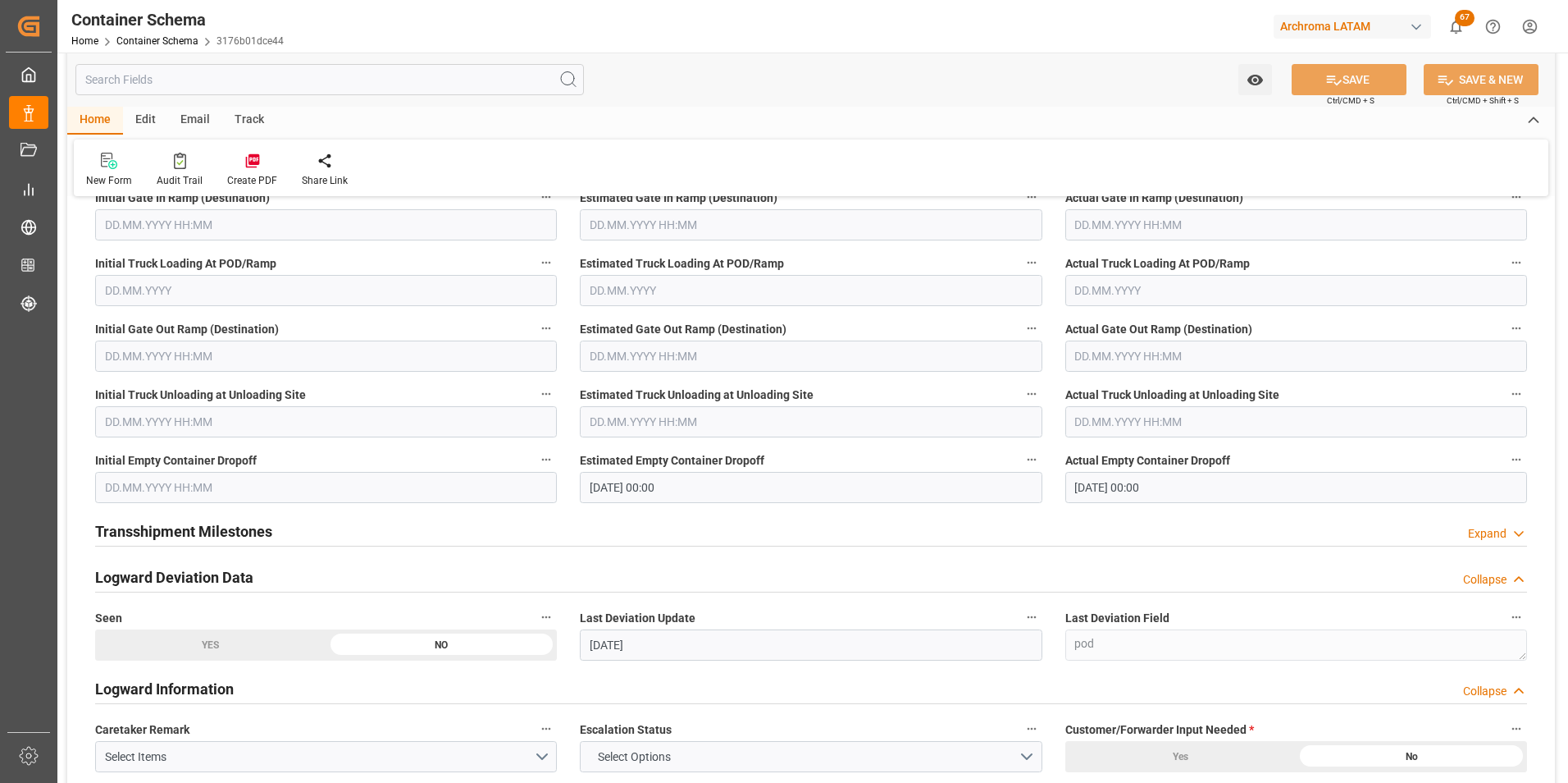
scroll to position [2215, 0]
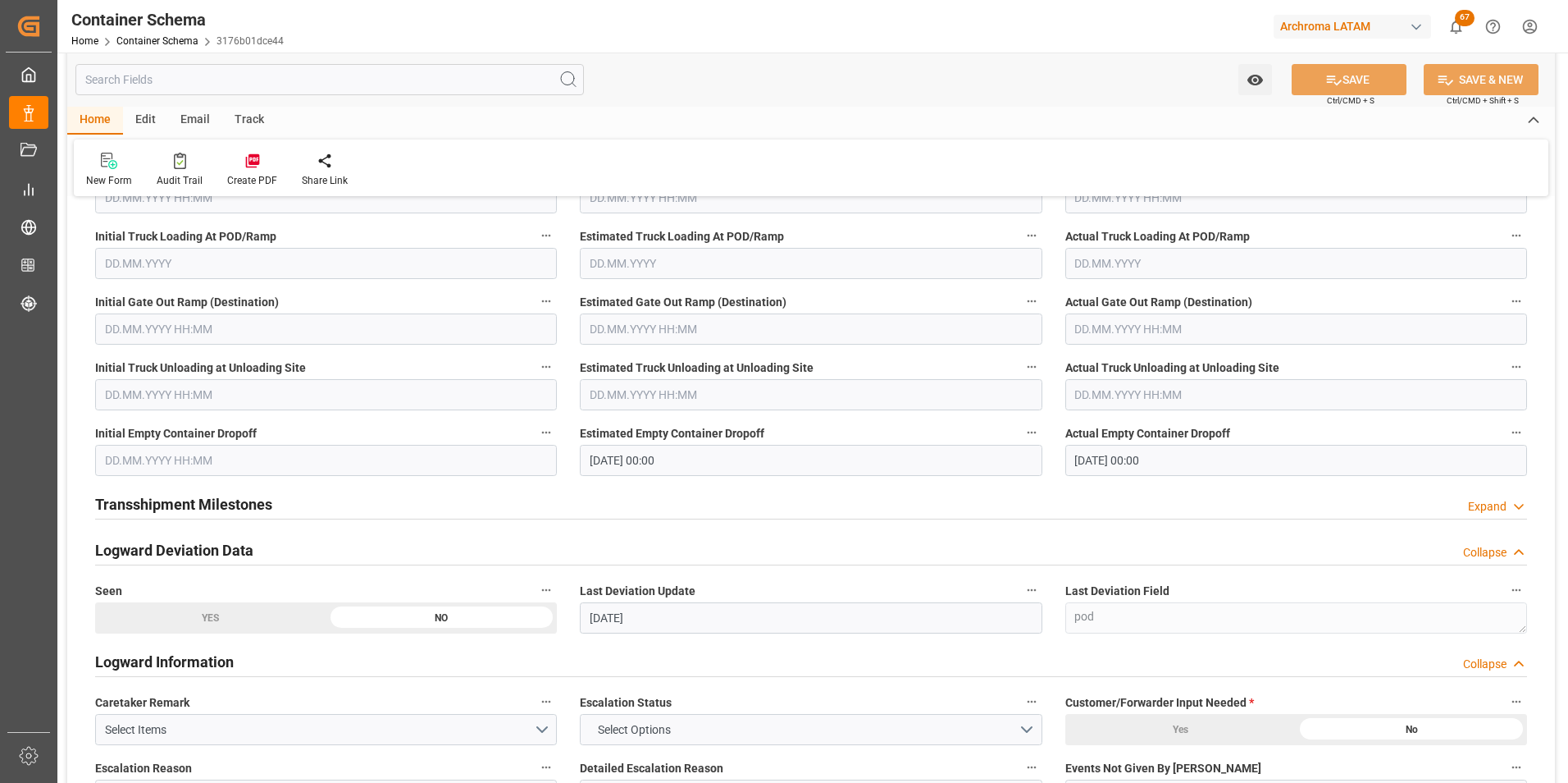
click at [1085, 460] on input "16.09.2025 00:00" at bounding box center [1296, 461] width 461 height 31
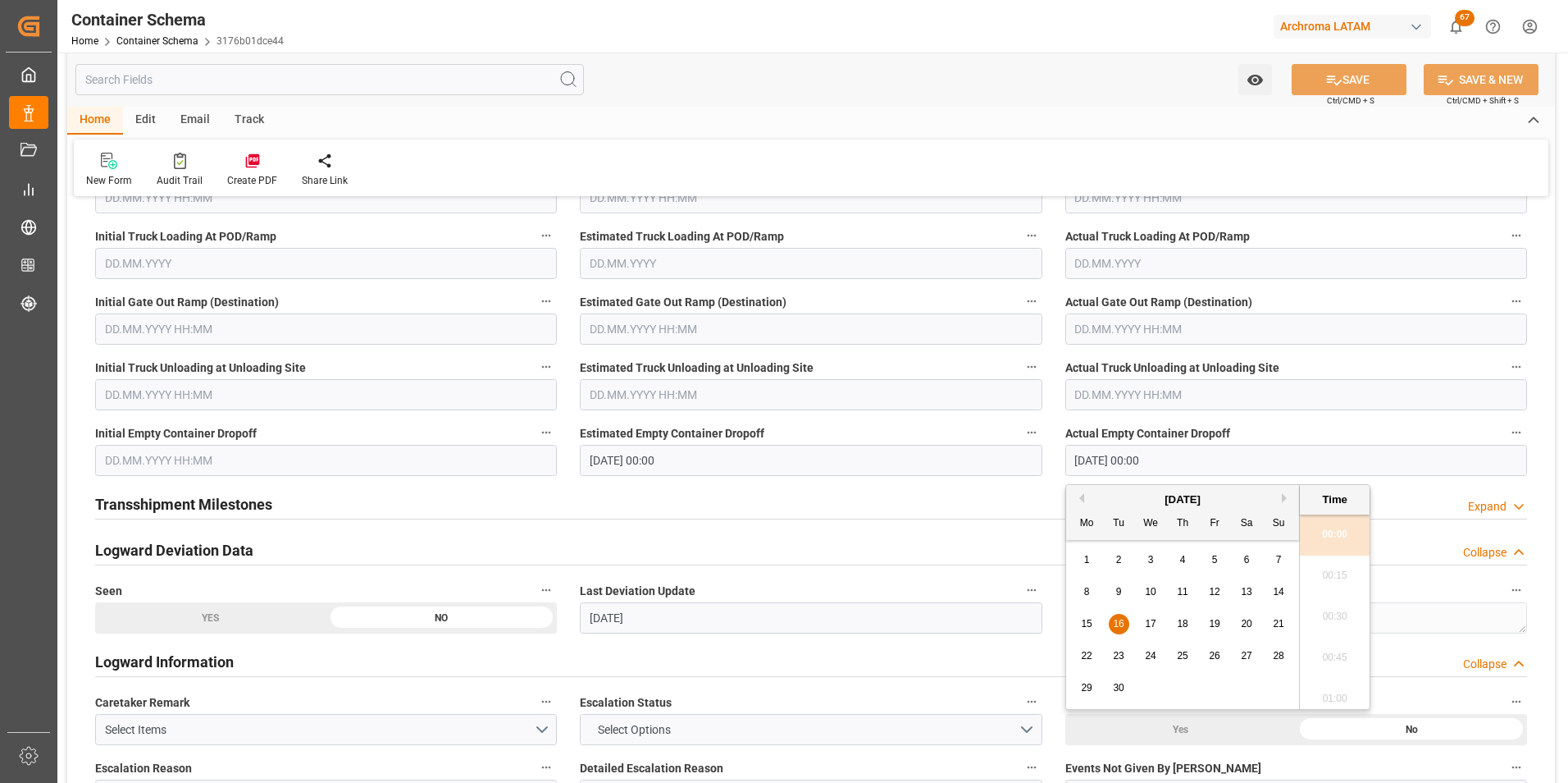
click at [1288, 495] on button "Next Month" at bounding box center [1286, 497] width 10 height 10
click at [1158, 555] on div "1" at bounding box center [1151, 560] width 20 height 20
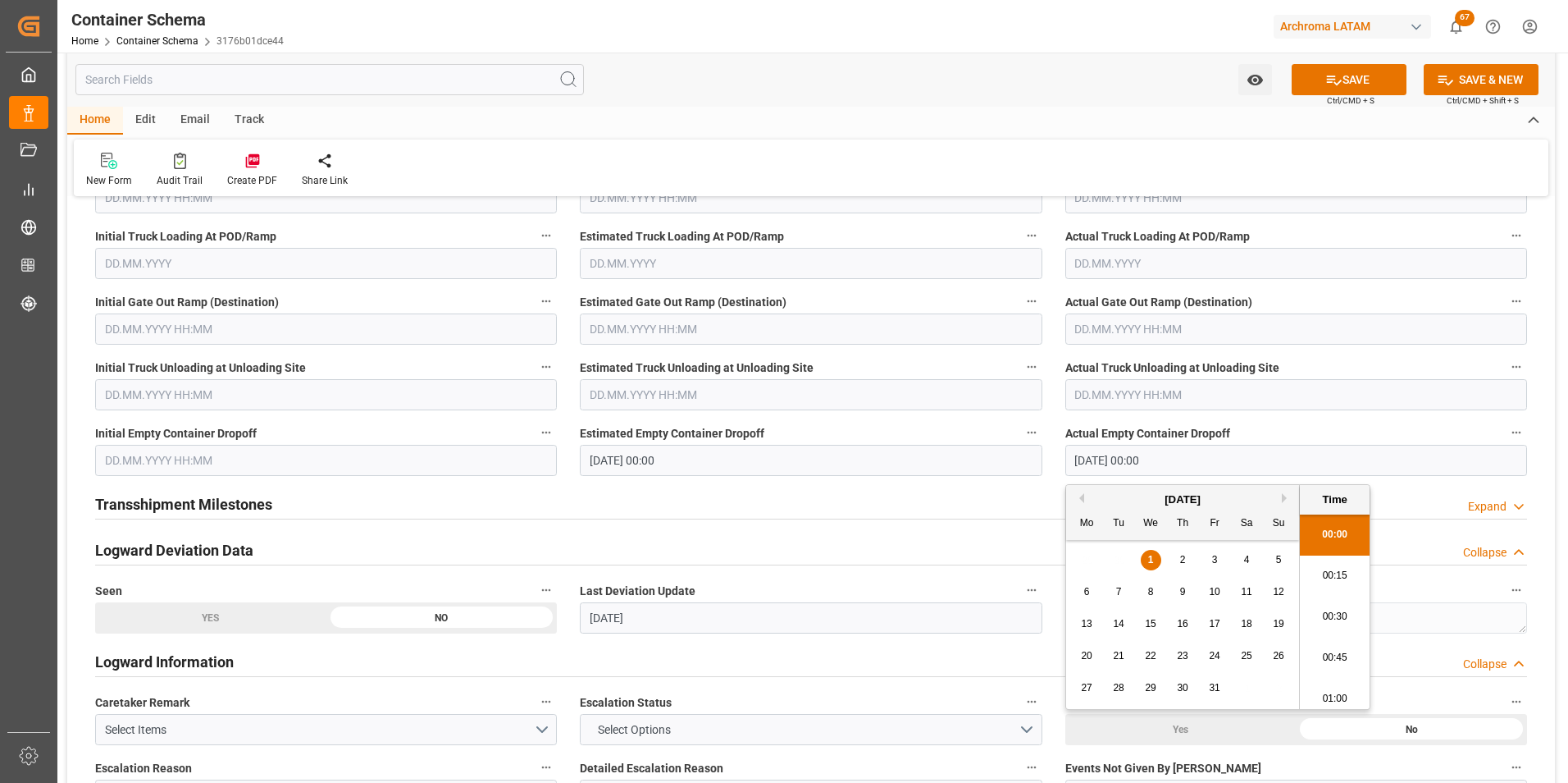
type input "01.10.2025 00:00"
click at [679, 458] on input "16.09.2025 00:00" at bounding box center [810, 461] width 461 height 31
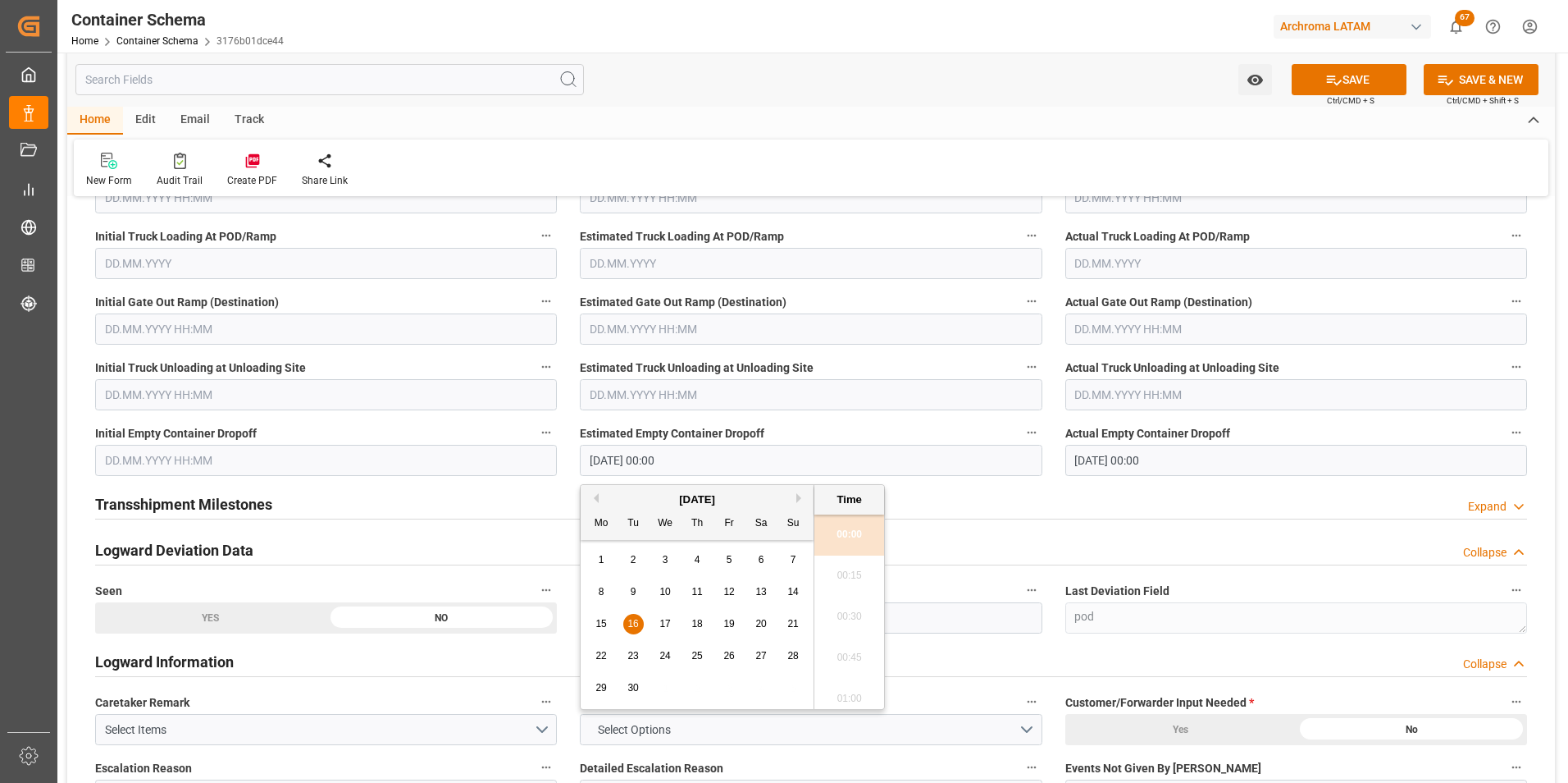
click at [803, 496] on button "Next Month" at bounding box center [801, 497] width 10 height 10
click at [663, 558] on span "1" at bounding box center [665, 560] width 5 height 12
type input "01.10.2025 00:00"
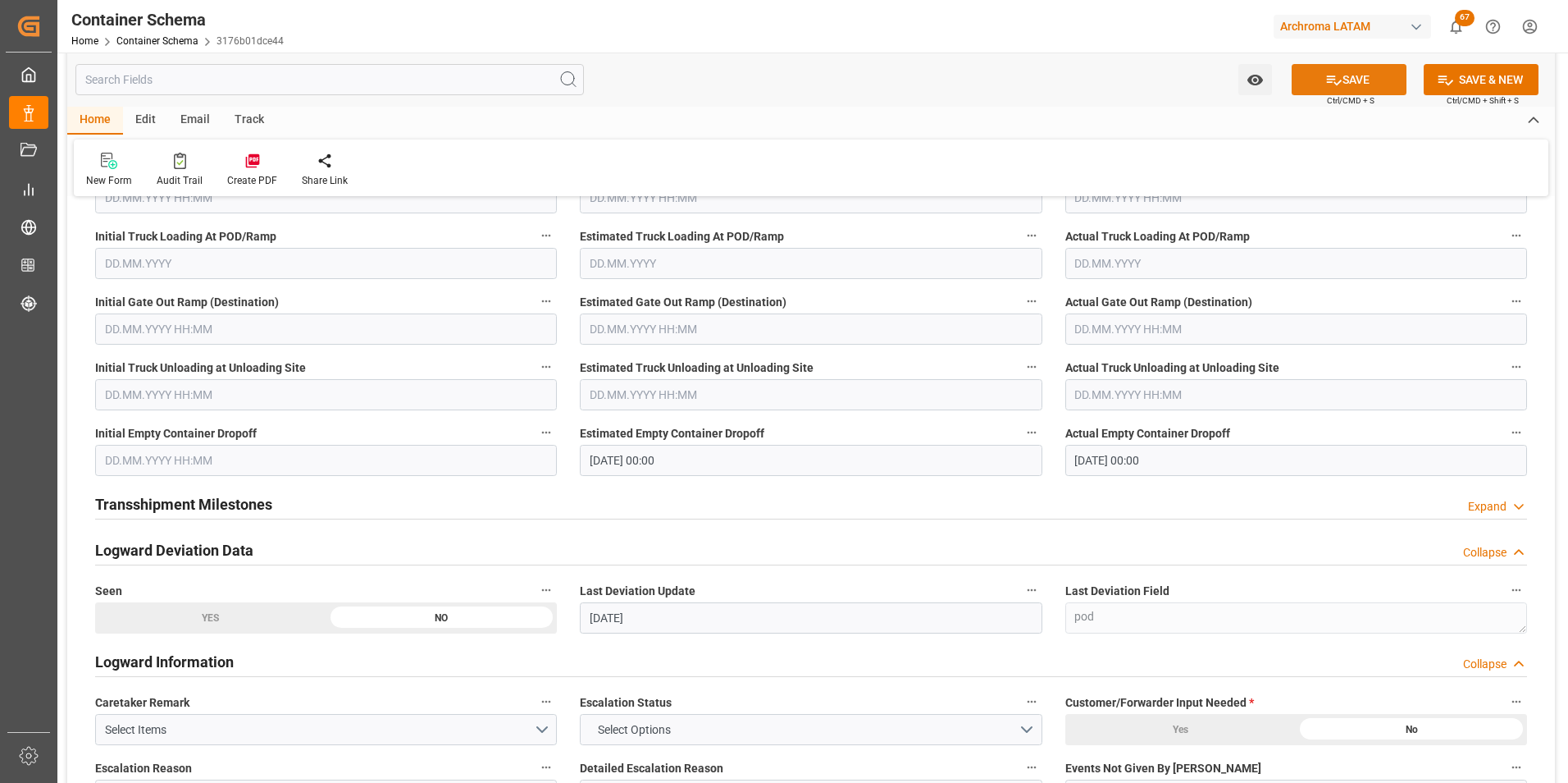
click at [1332, 75] on icon at bounding box center [1334, 80] width 17 height 17
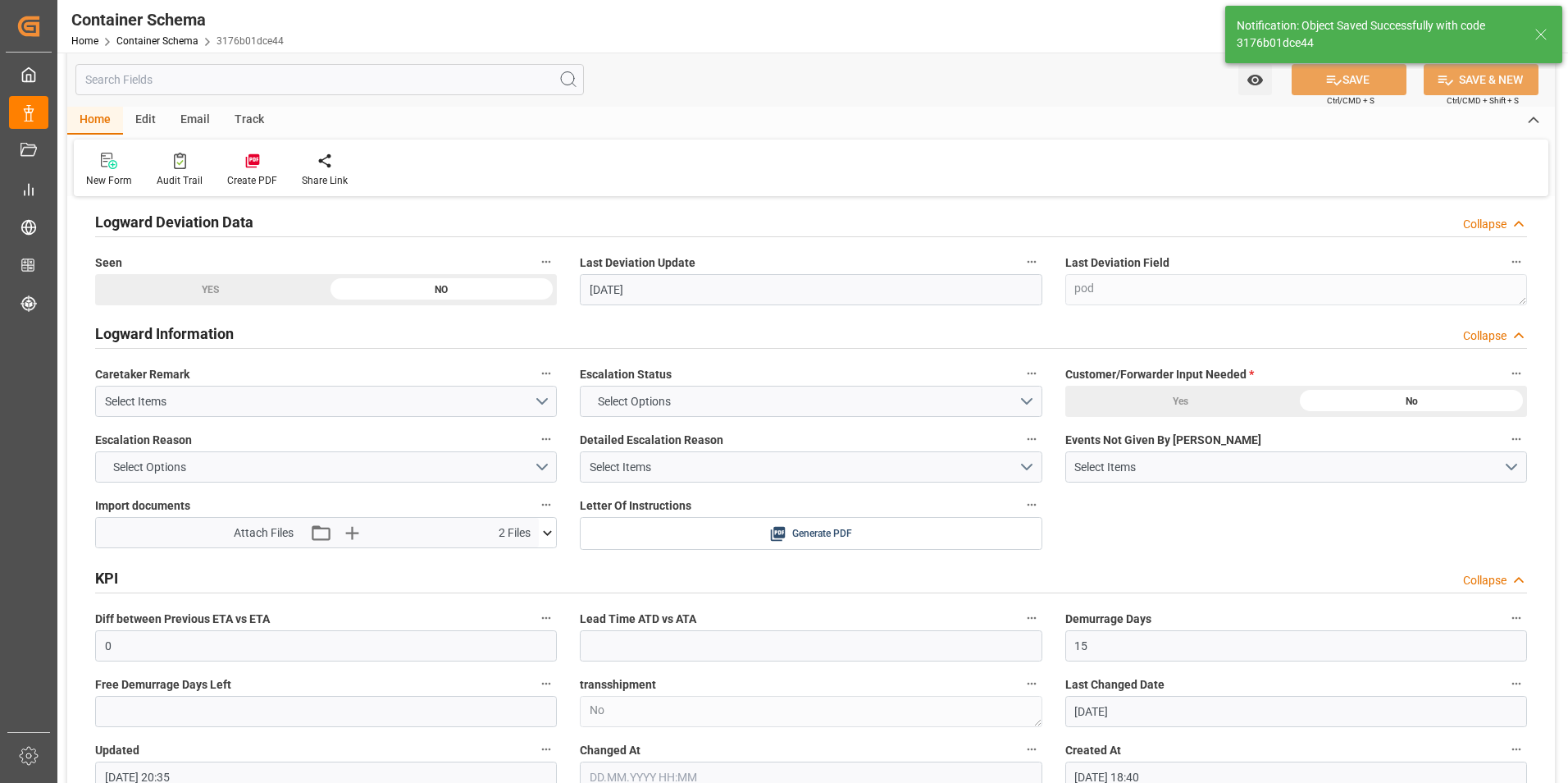
type input "01.10.2025 20:36"
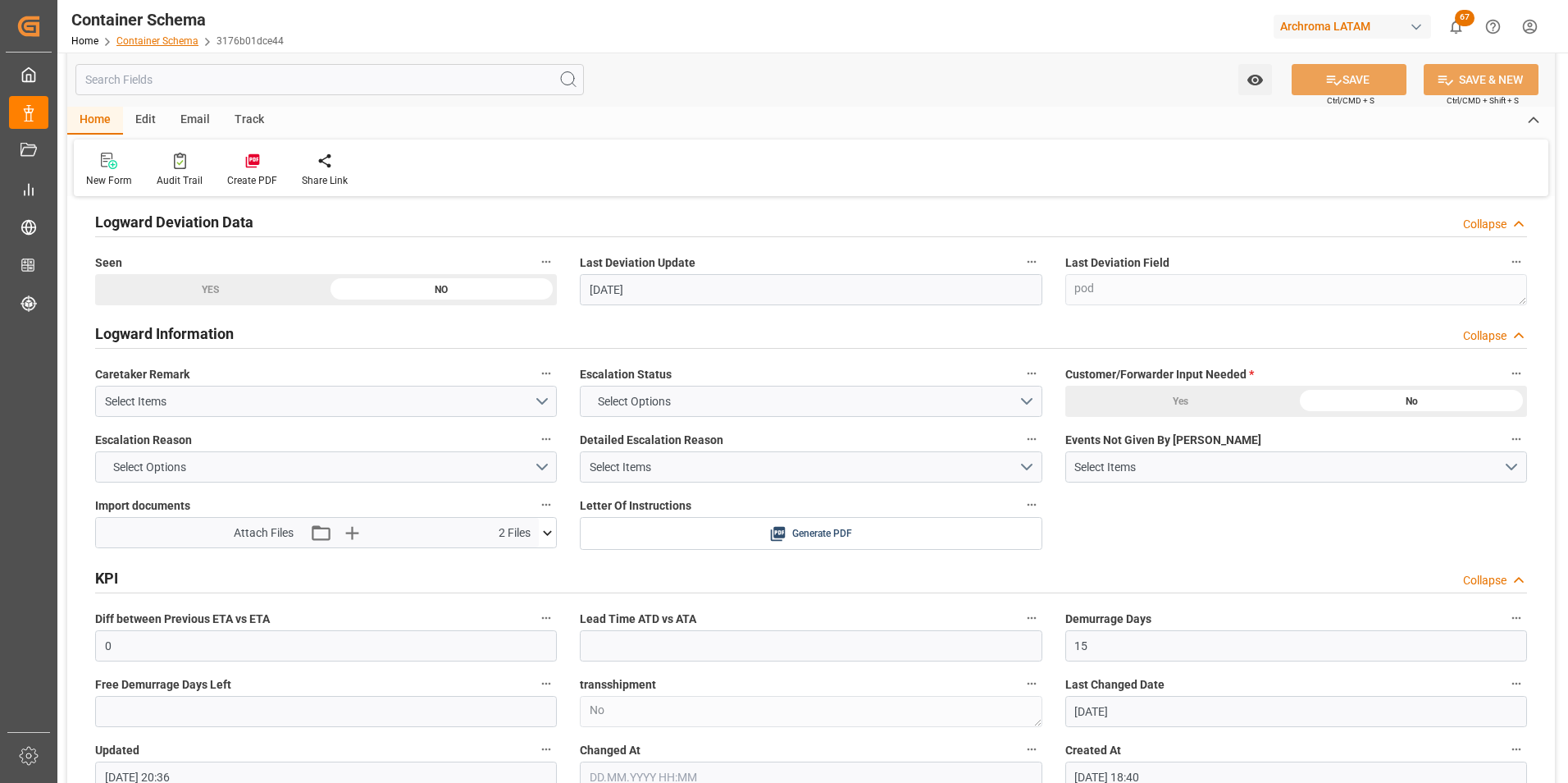
click at [148, 45] on link "Container Schema" at bounding box center [157, 41] width 82 height 12
